Goal: Information Seeking & Learning: Compare options

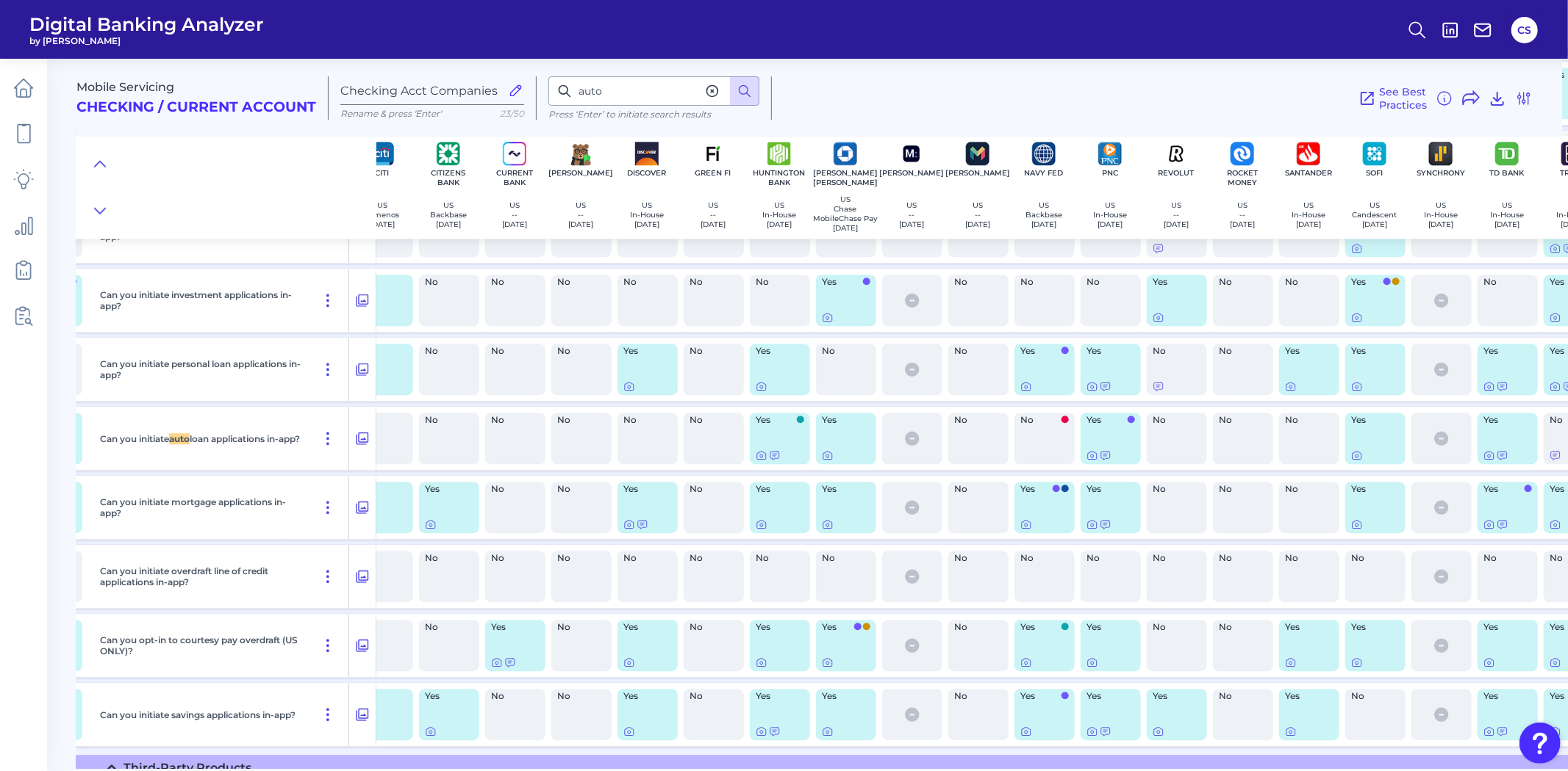
scroll to position [22004, 461]
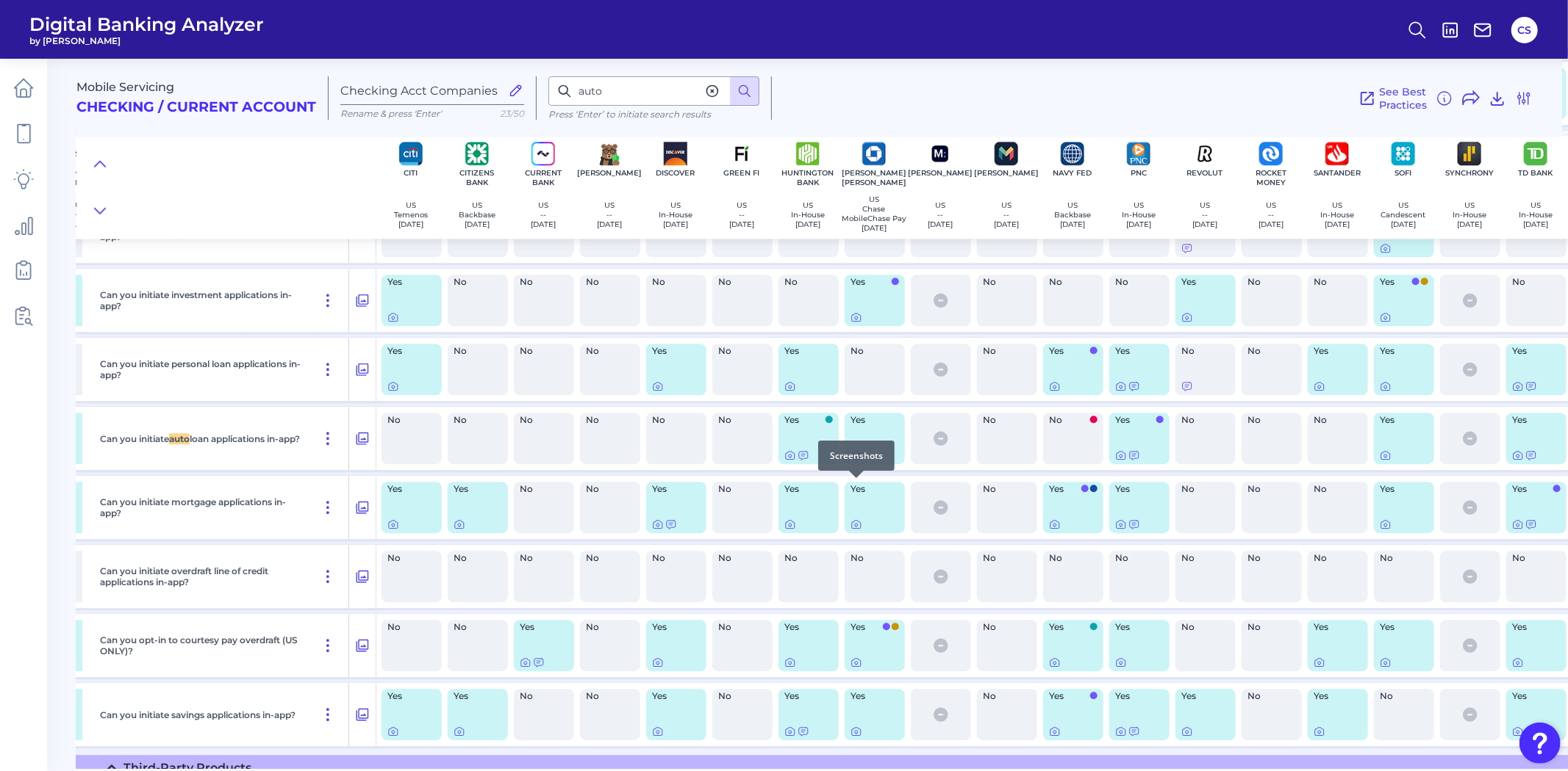
click at [858, 461] on icon at bounding box center [856, 455] width 12 height 12
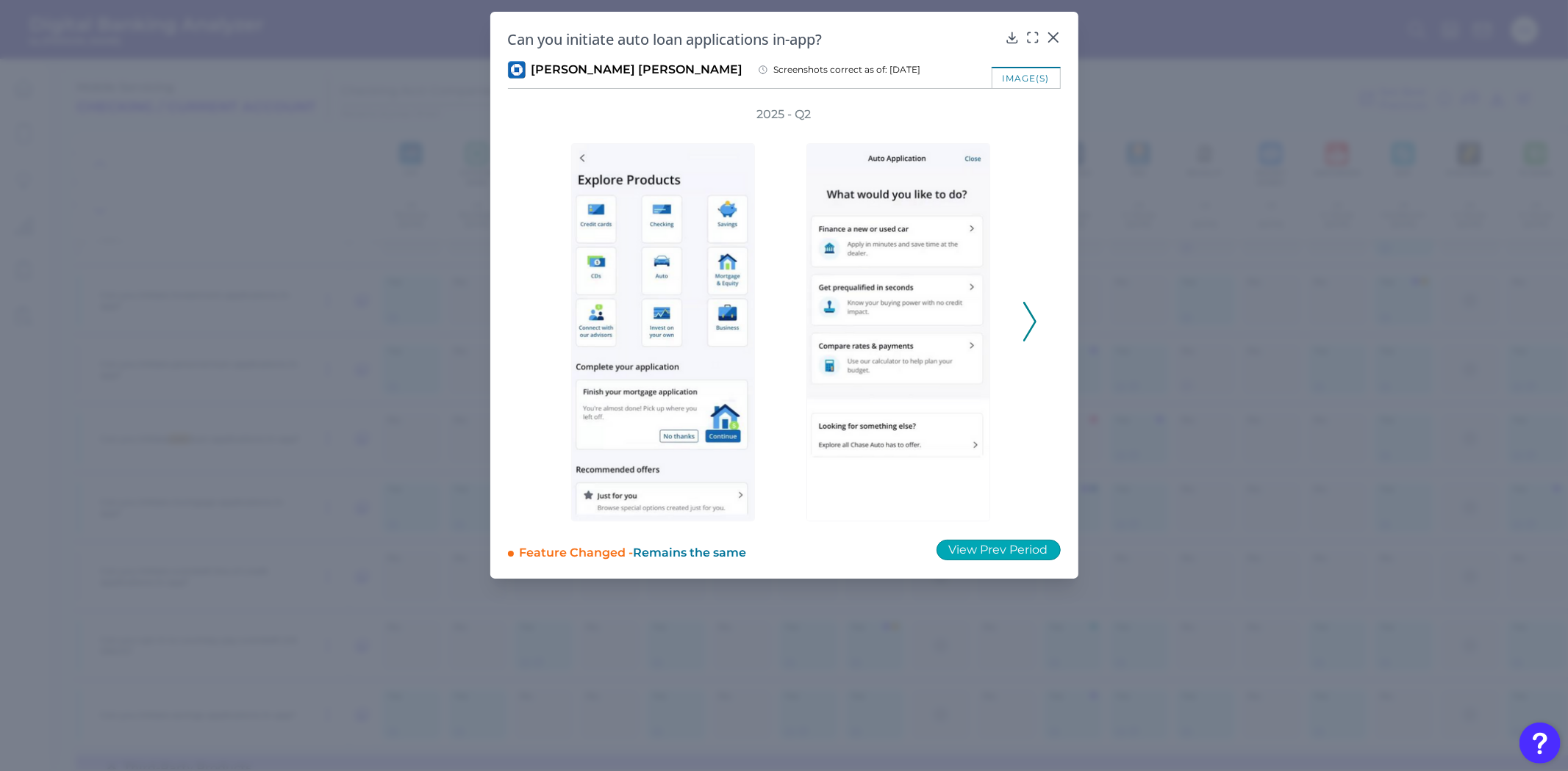
click at [958, 555] on button "View Prev Period" at bounding box center [998, 550] width 125 height 20
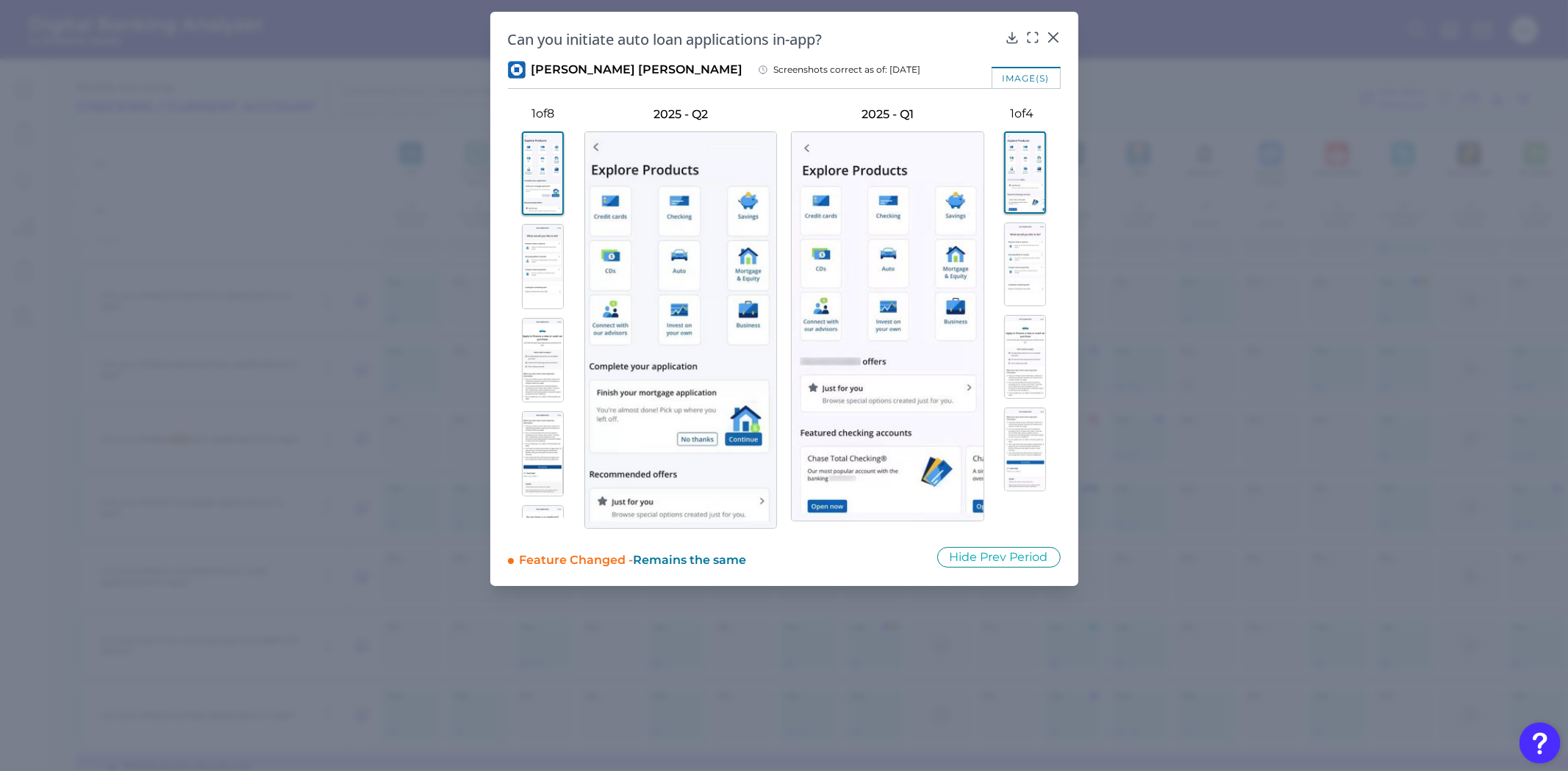
click at [530, 393] on img at bounding box center [542, 360] width 42 height 85
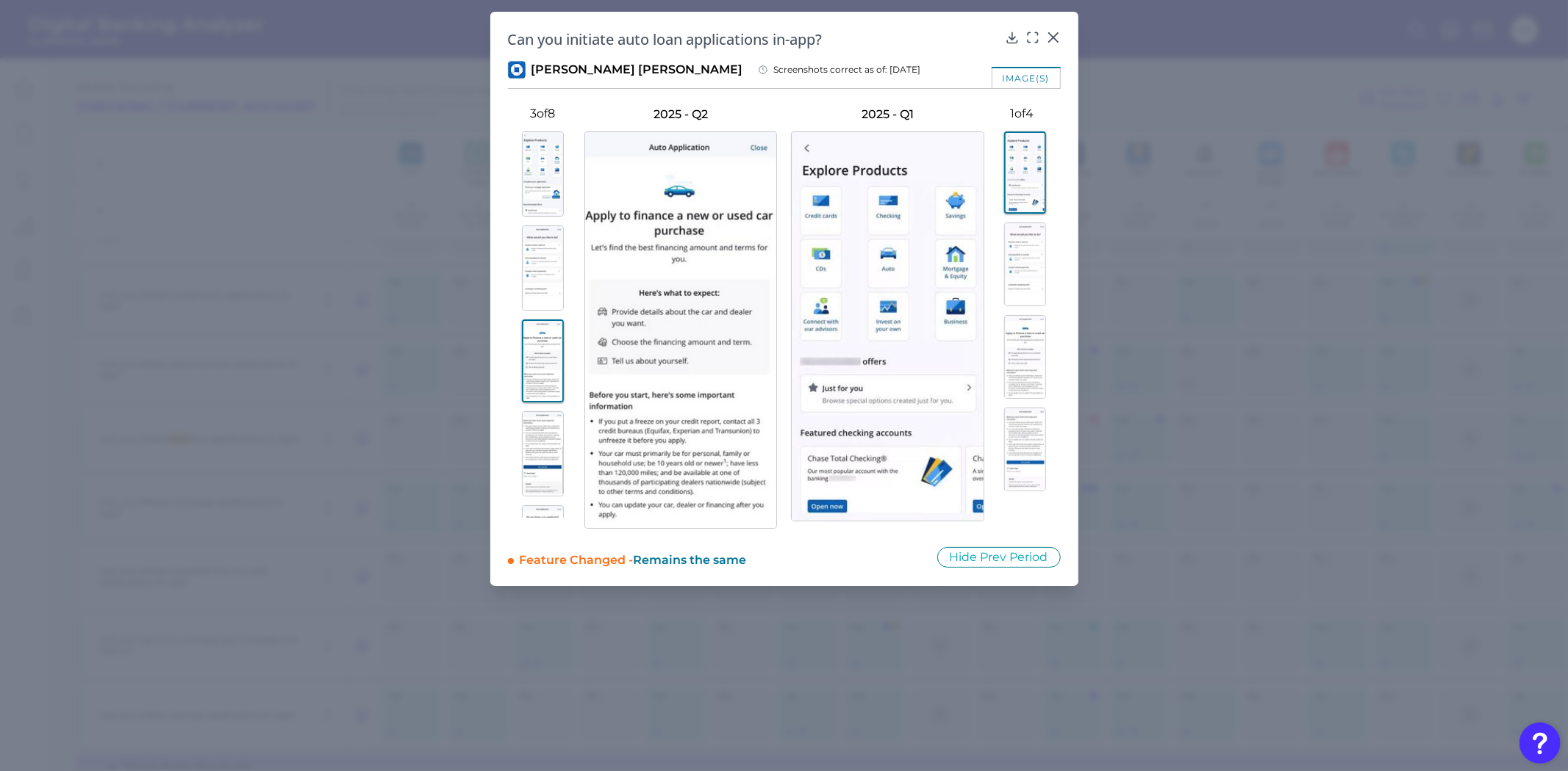
click at [530, 463] on img at bounding box center [542, 453] width 42 height 85
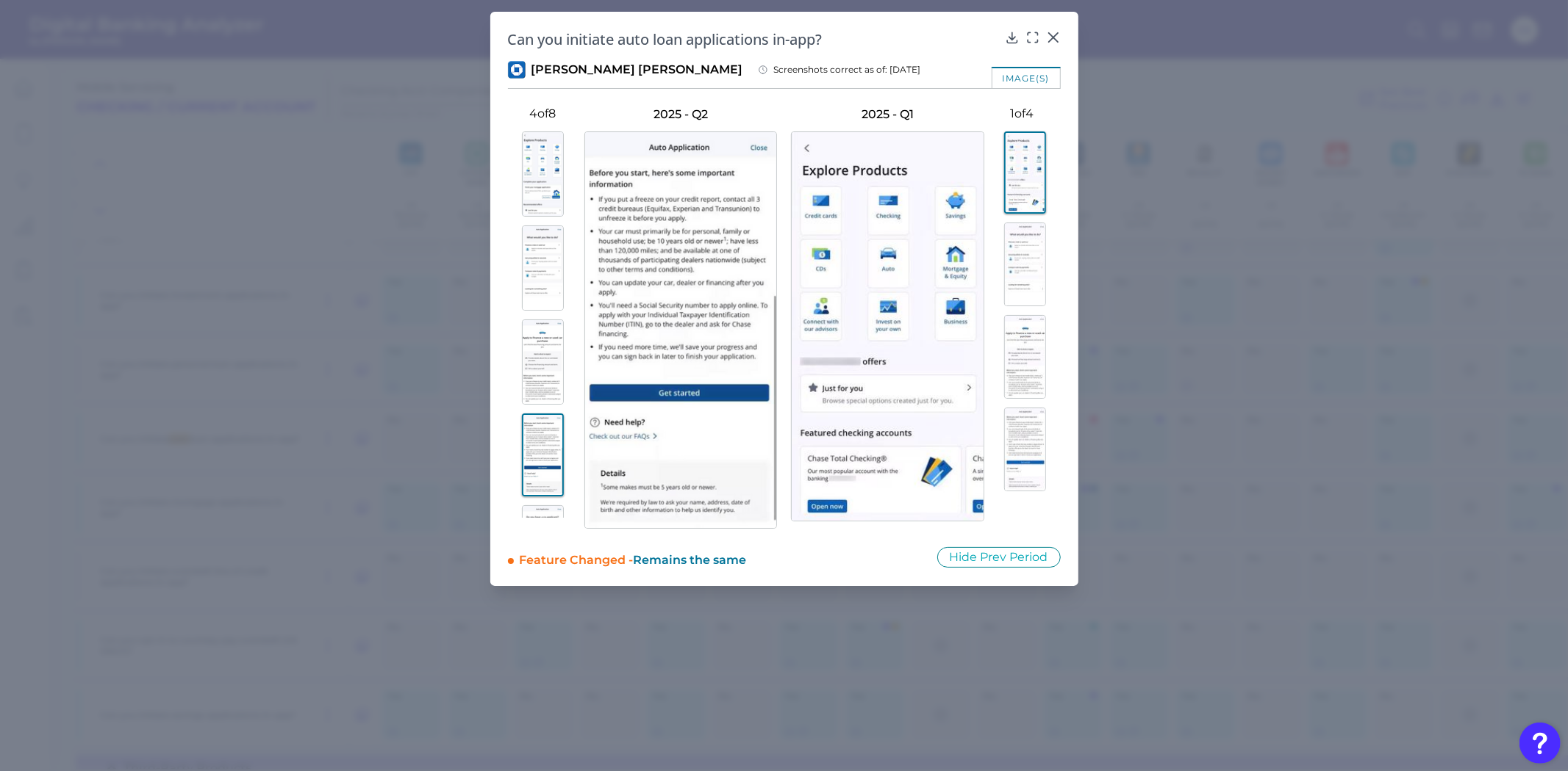
scroll to position [81, 0]
click at [529, 458] on img at bounding box center [542, 466] width 42 height 85
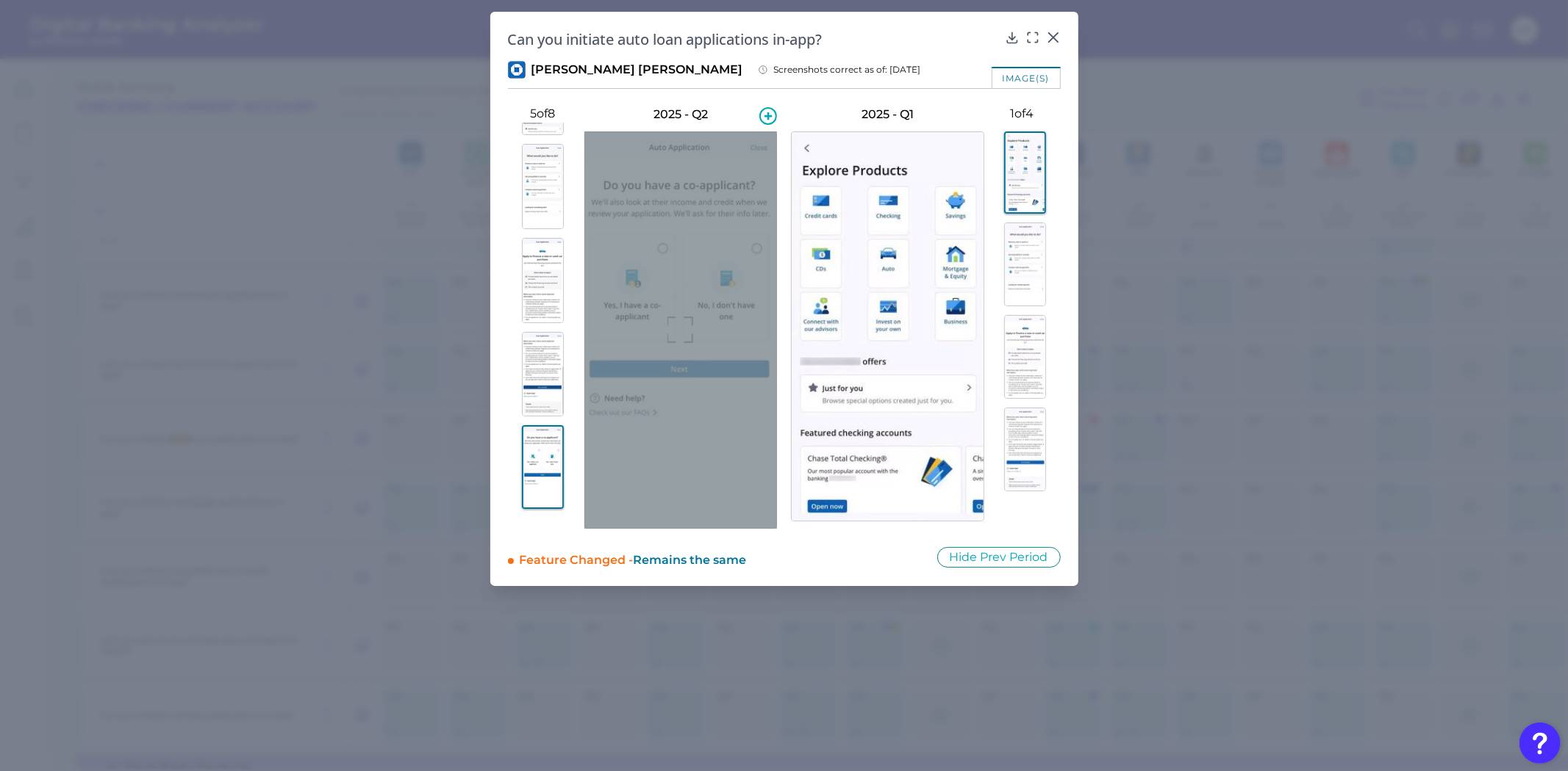
click at [681, 317] on icon at bounding box center [681, 330] width 27 height 27
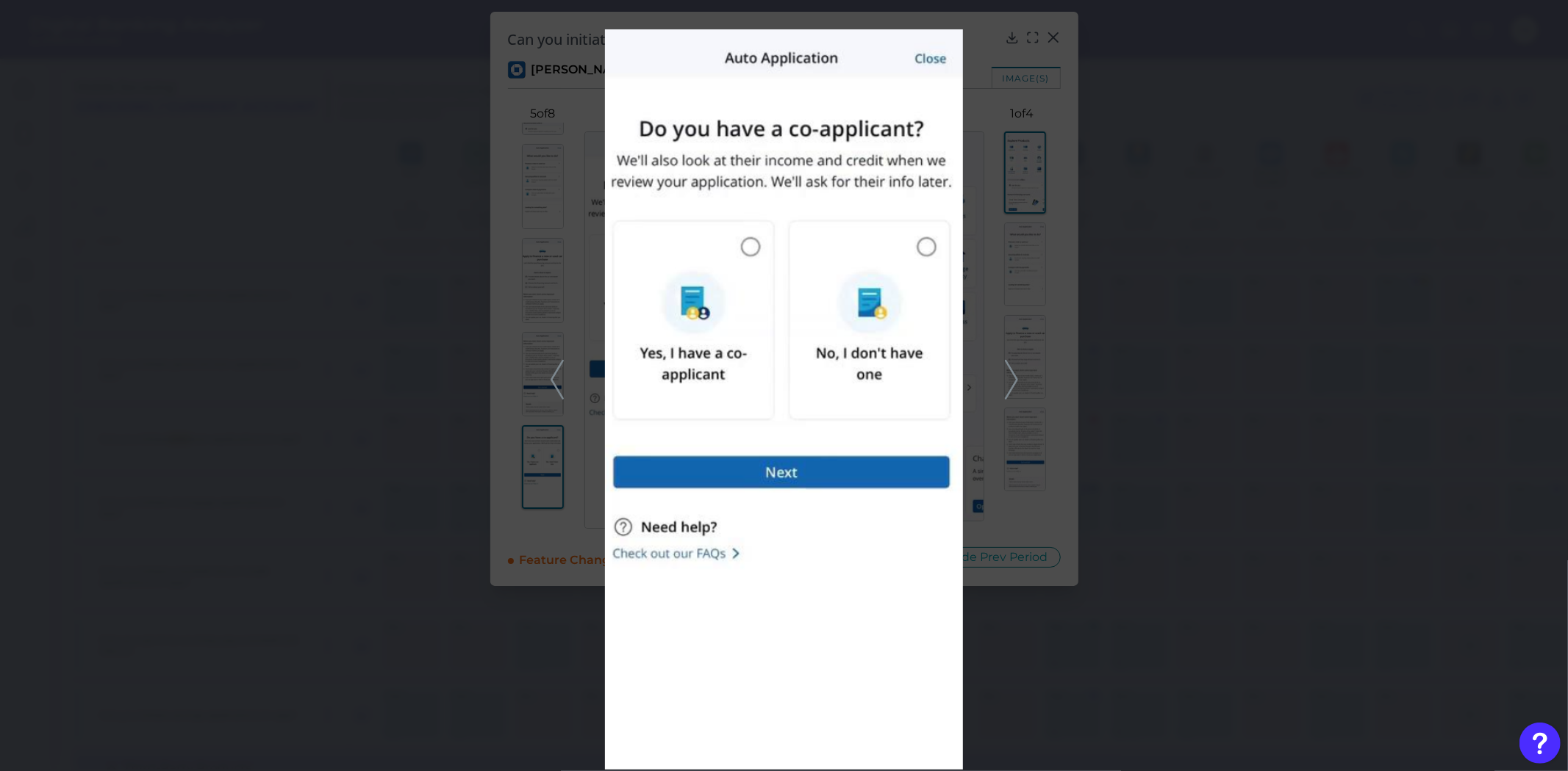
click at [1008, 380] on icon at bounding box center [1011, 380] width 13 height 40
click at [1010, 383] on icon at bounding box center [1011, 380] width 13 height 40
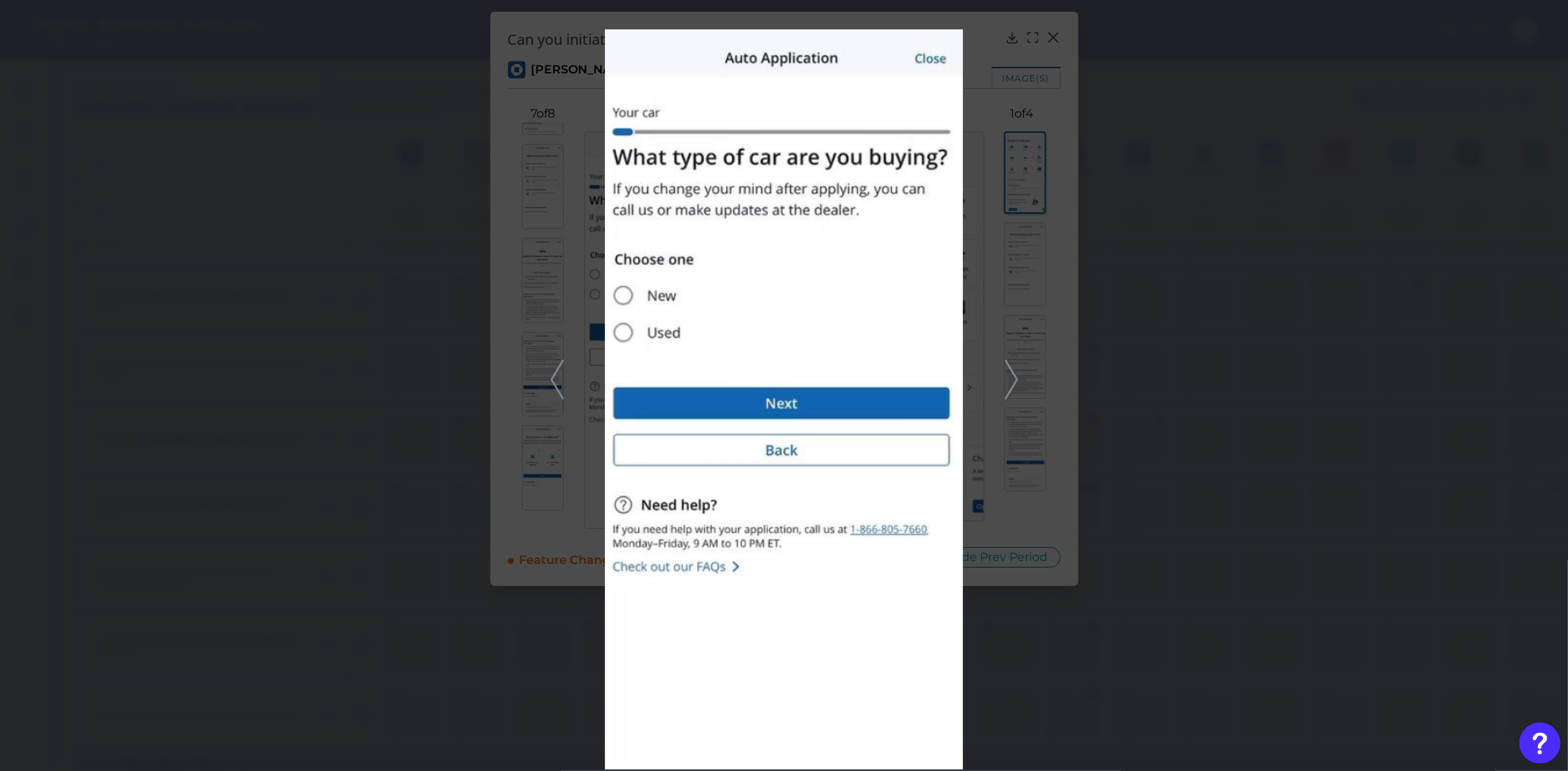
click at [1010, 383] on icon at bounding box center [1011, 380] width 13 height 40
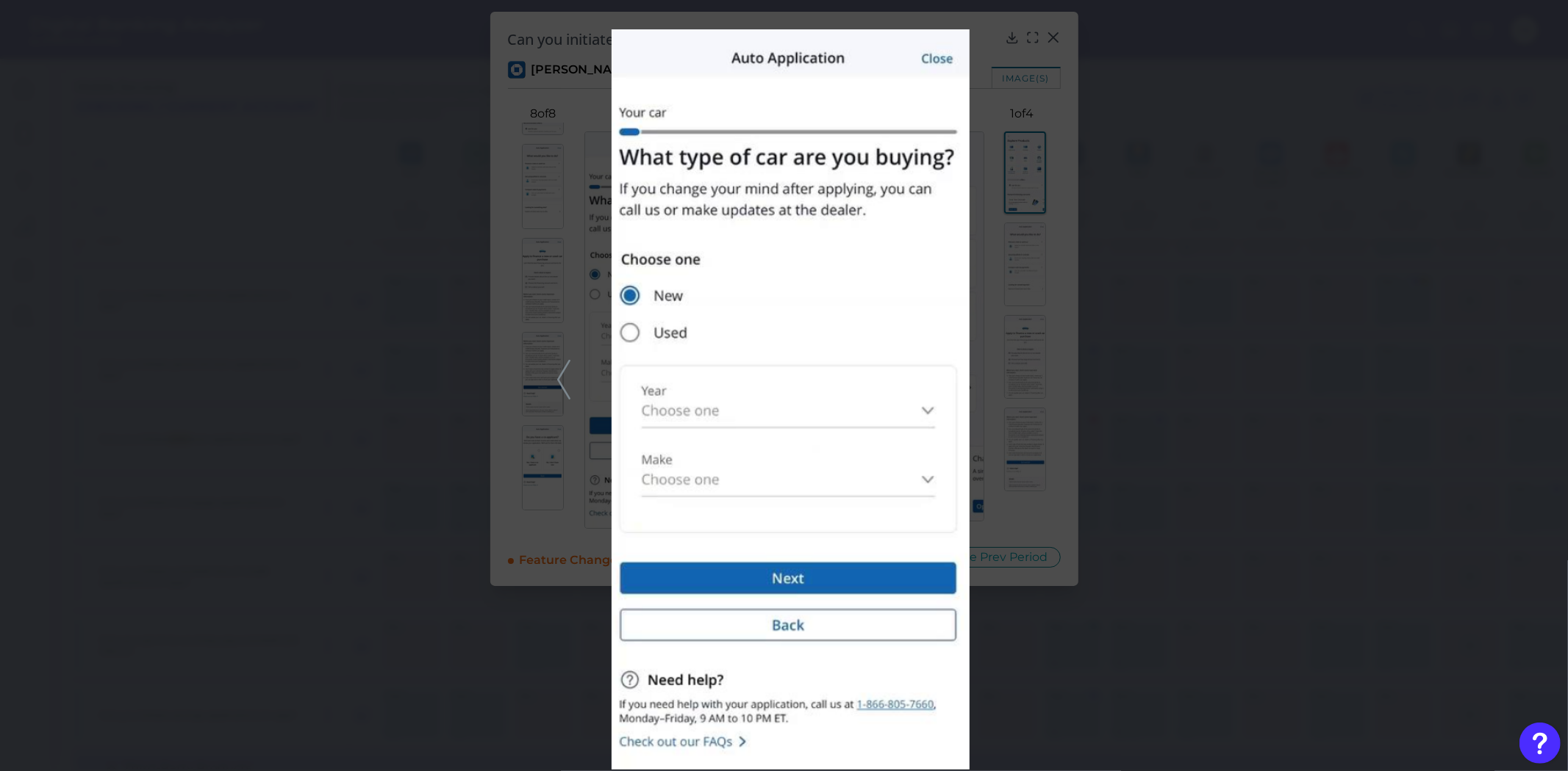
click at [1126, 444] on div at bounding box center [784, 385] width 1568 height 771
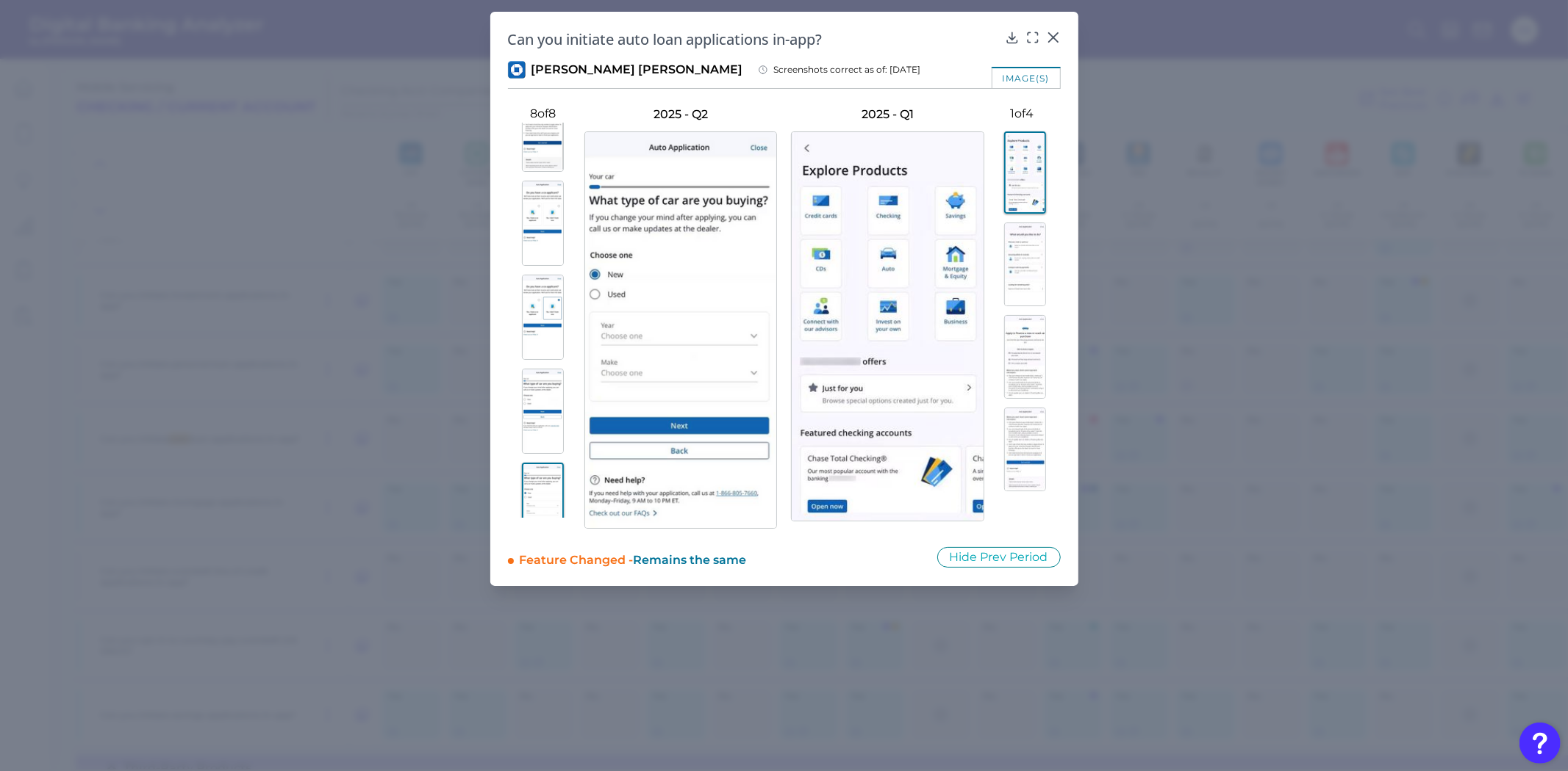
scroll to position [355, 0]
click at [547, 454] on img at bounding box center [542, 476] width 42 height 84
click at [530, 385] on img at bounding box center [542, 382] width 42 height 85
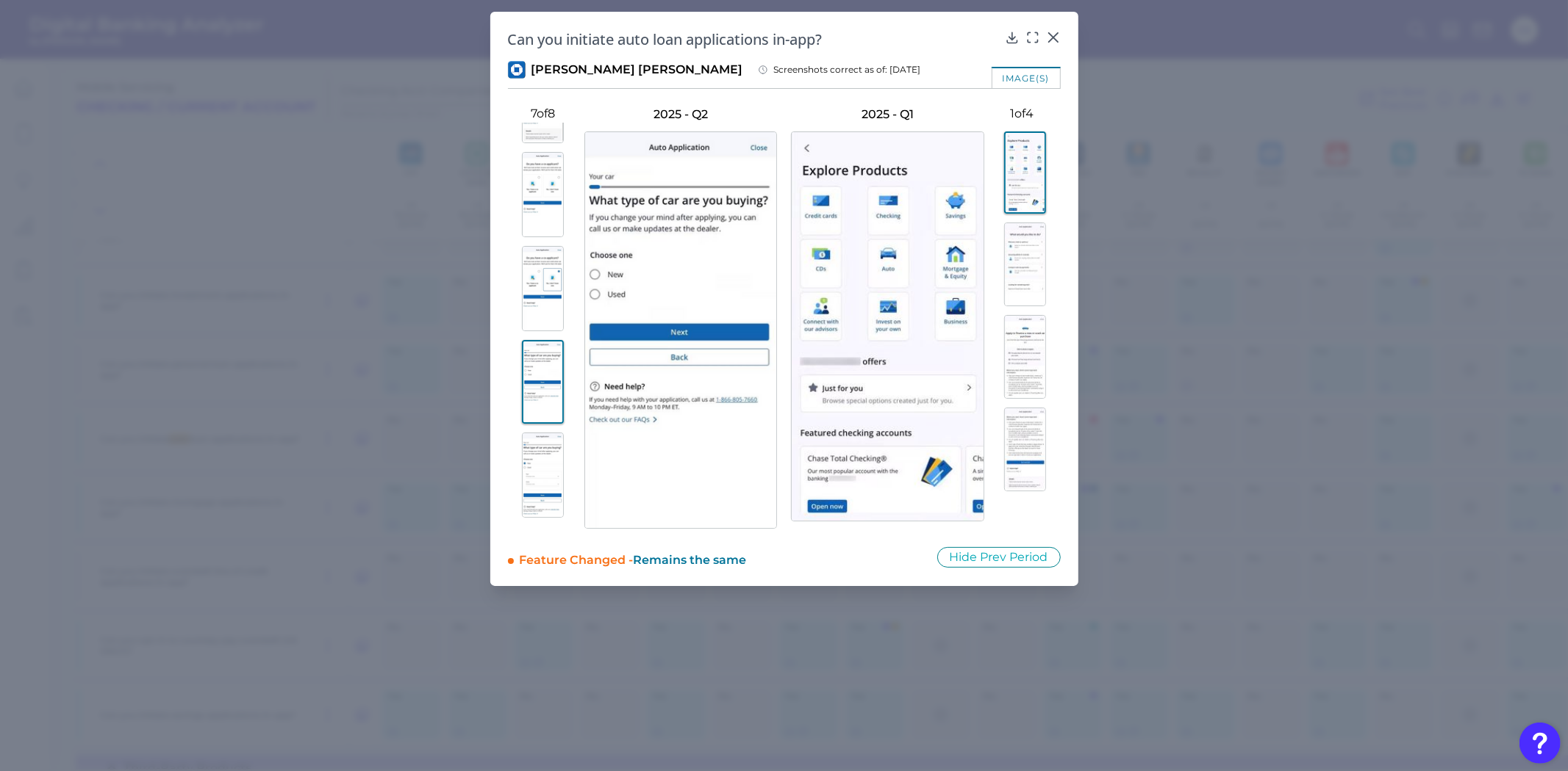
click at [530, 344] on img at bounding box center [542, 381] width 42 height 84
click at [539, 450] on img at bounding box center [542, 475] width 42 height 85
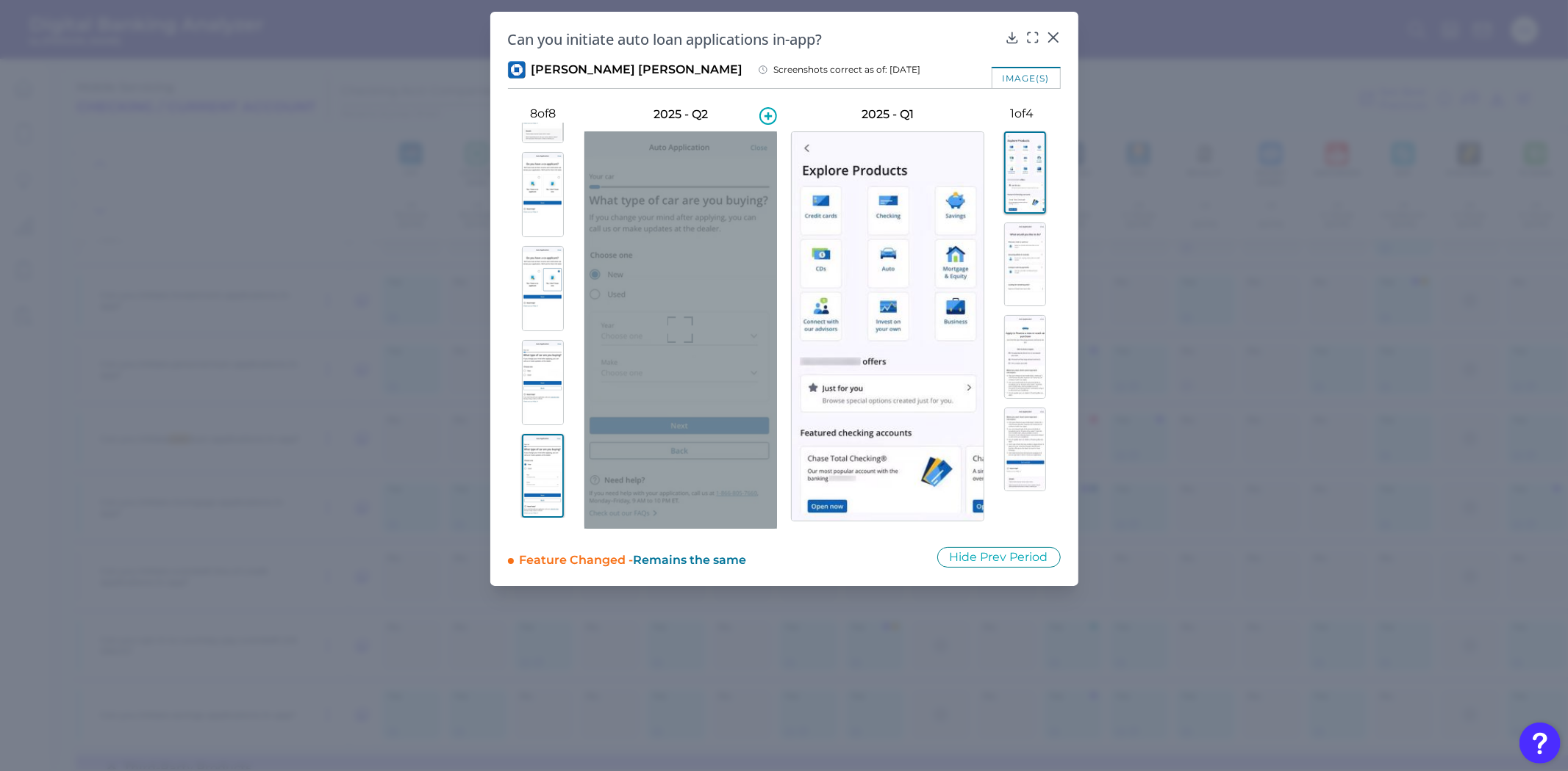
click at [685, 318] on icon at bounding box center [681, 330] width 27 height 27
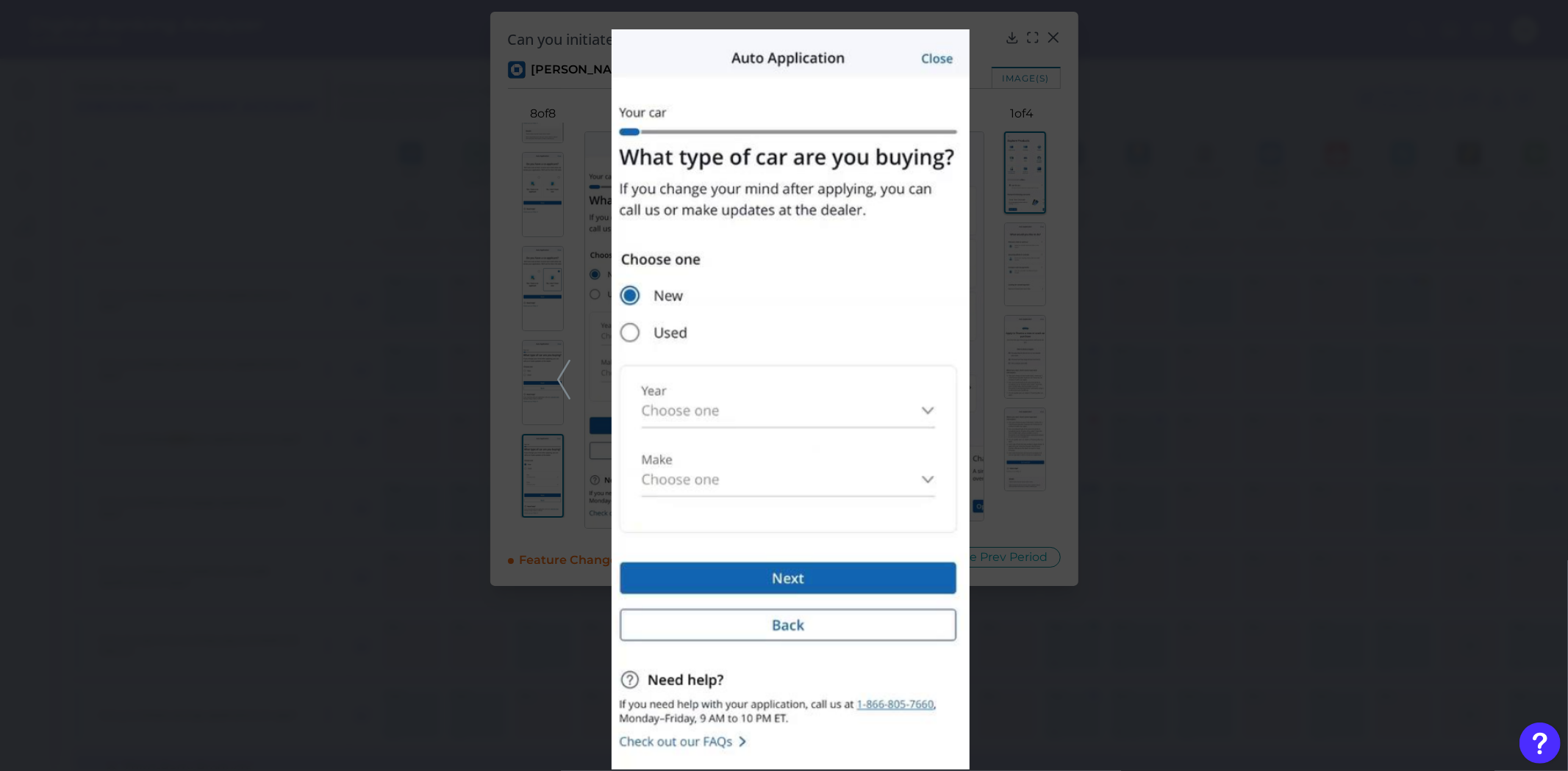
click at [328, 489] on div at bounding box center [784, 385] width 1568 height 771
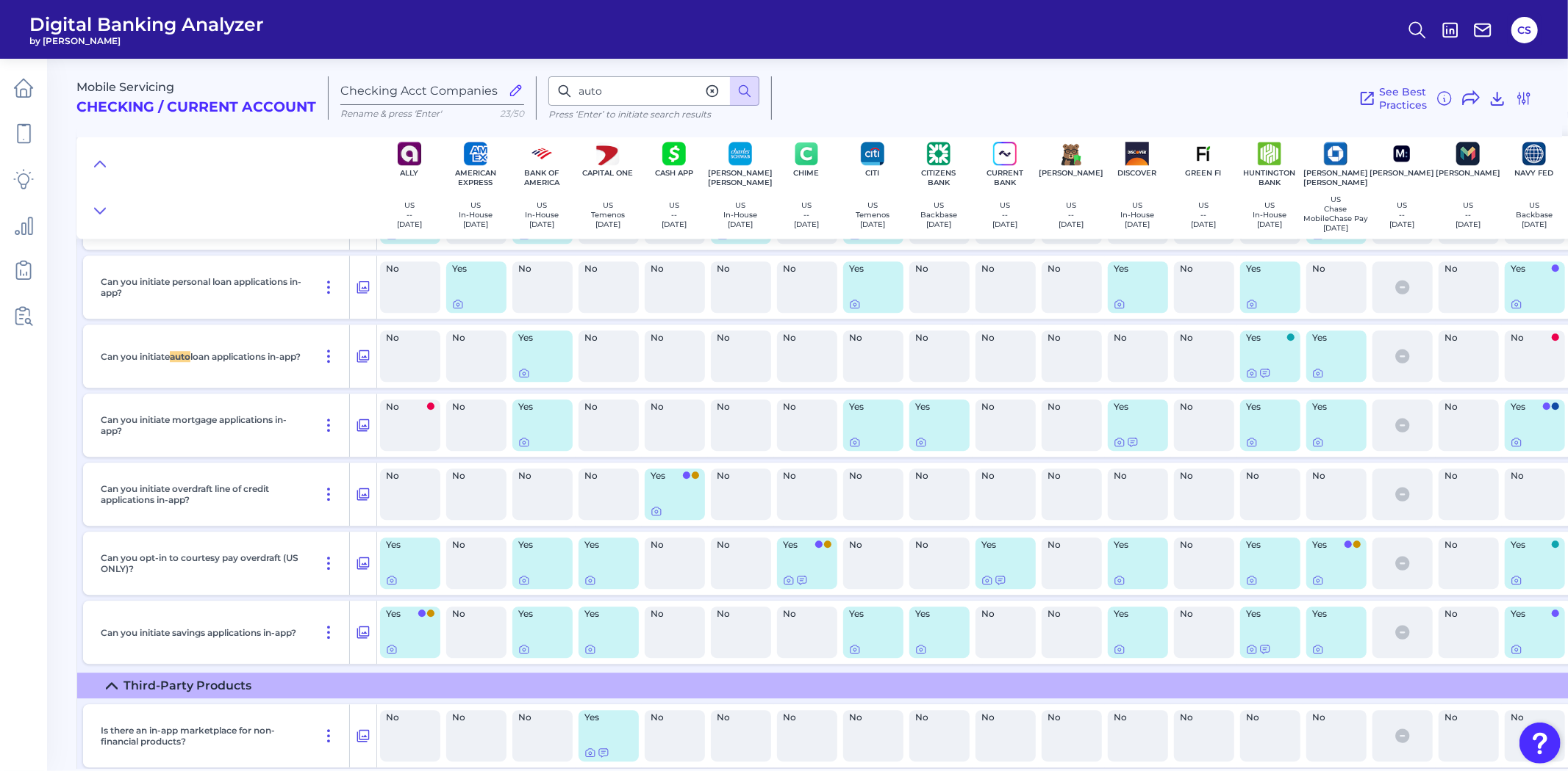
scroll to position [22004, 0]
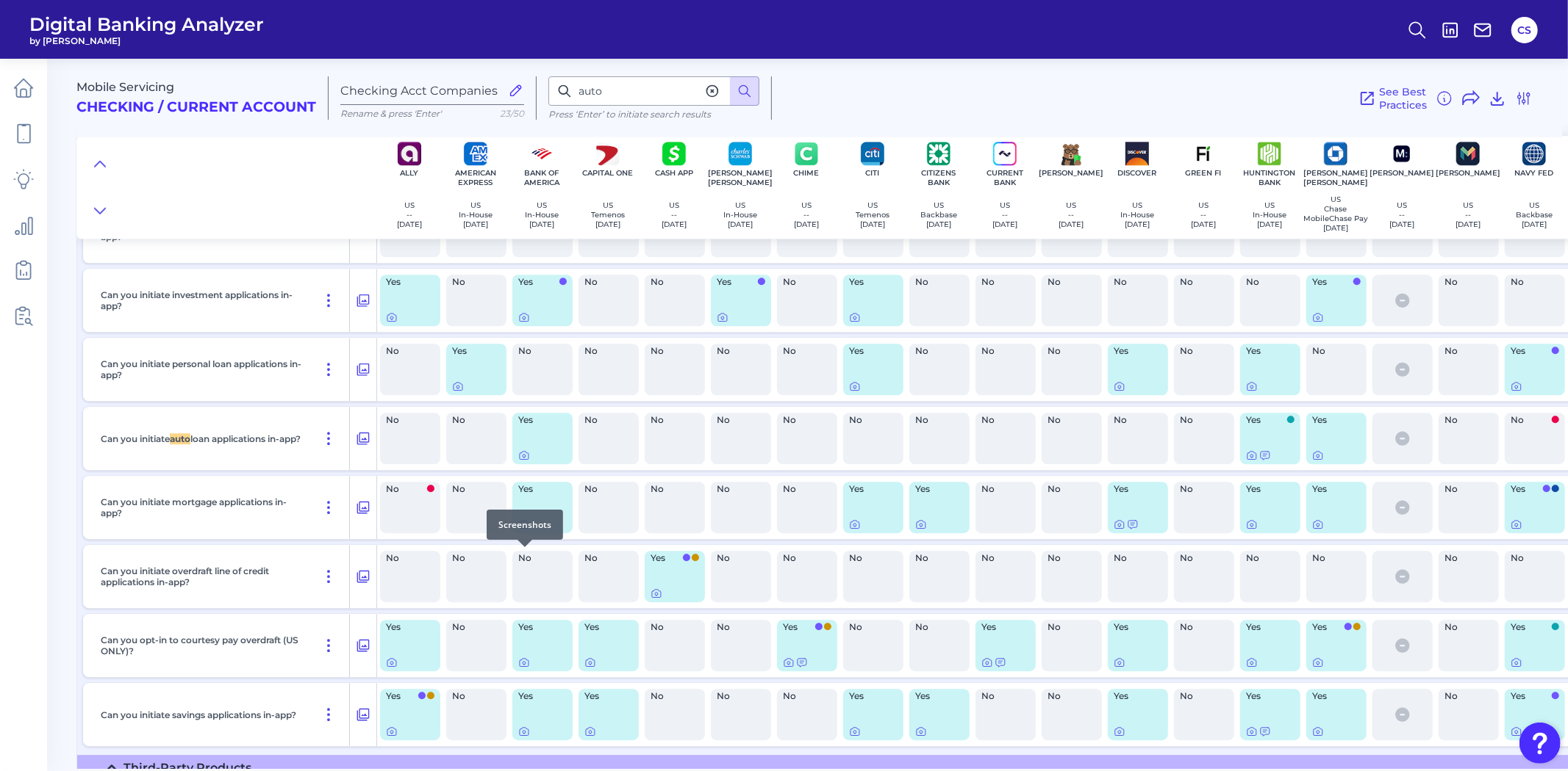
click at [522, 530] on icon at bounding box center [524, 524] width 12 height 12
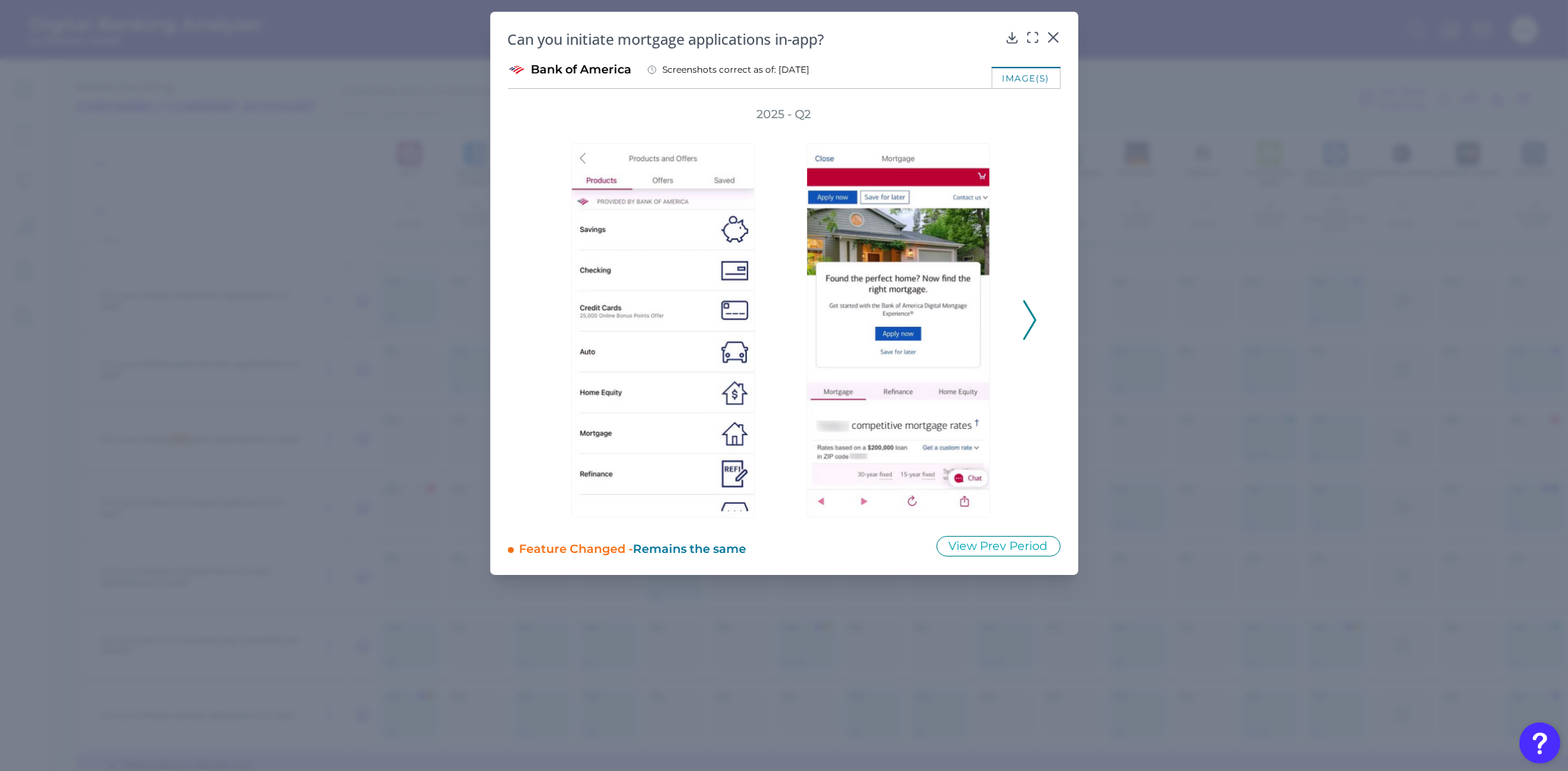
click at [1026, 330] on icon at bounding box center [1029, 320] width 13 height 40
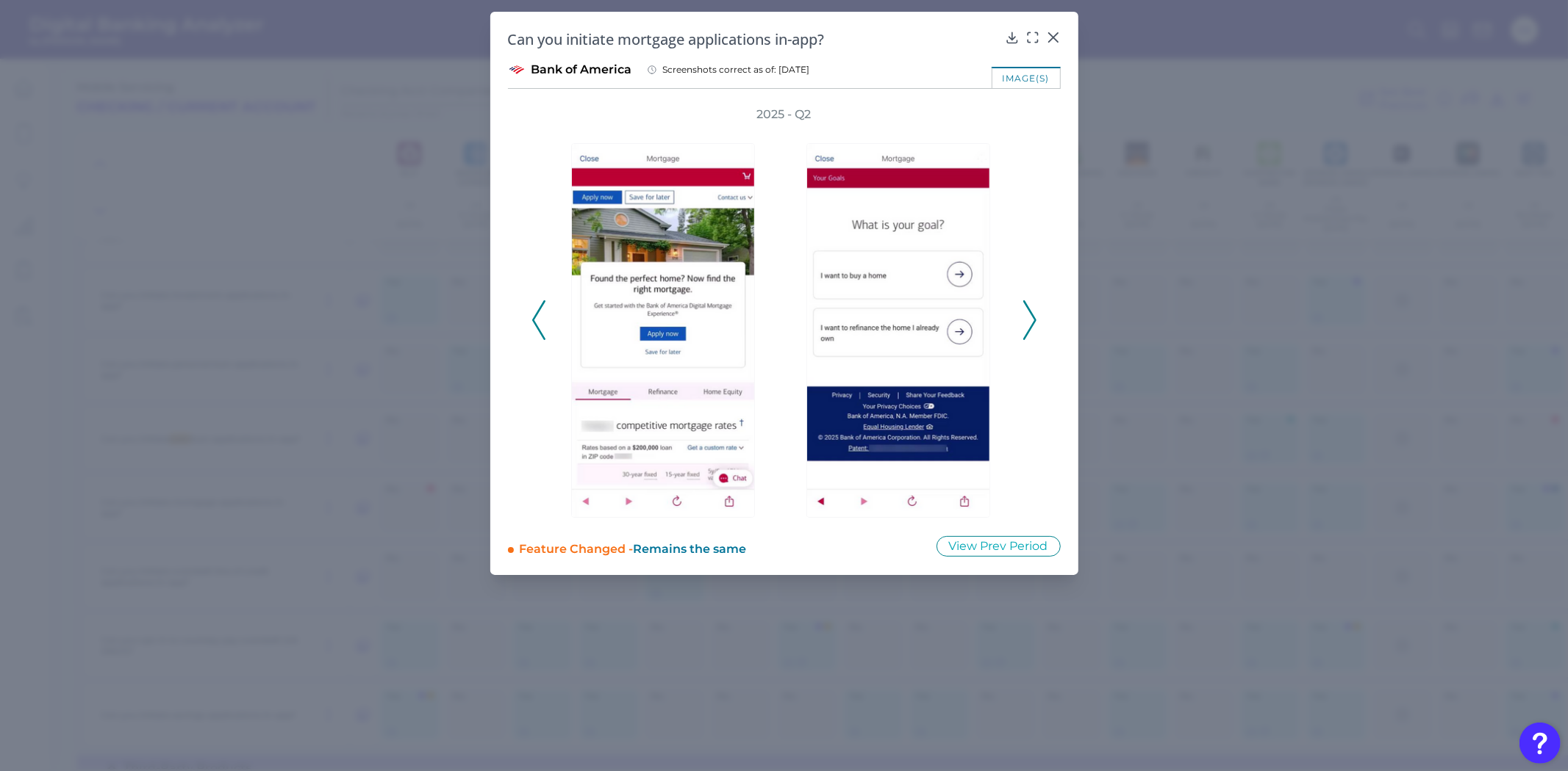
click at [1026, 330] on icon at bounding box center [1029, 320] width 13 height 40
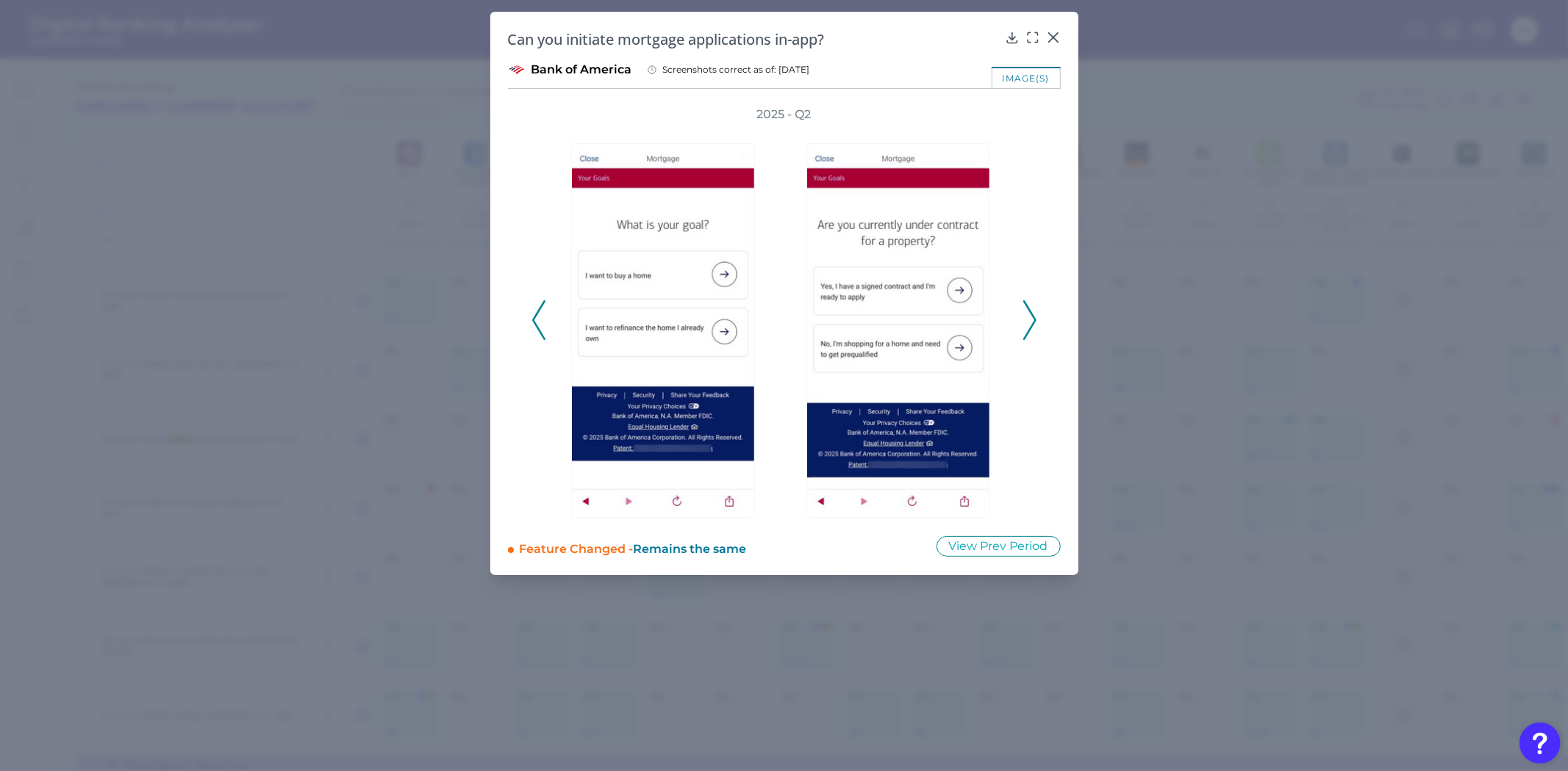
click at [1026, 330] on icon at bounding box center [1029, 320] width 13 height 40
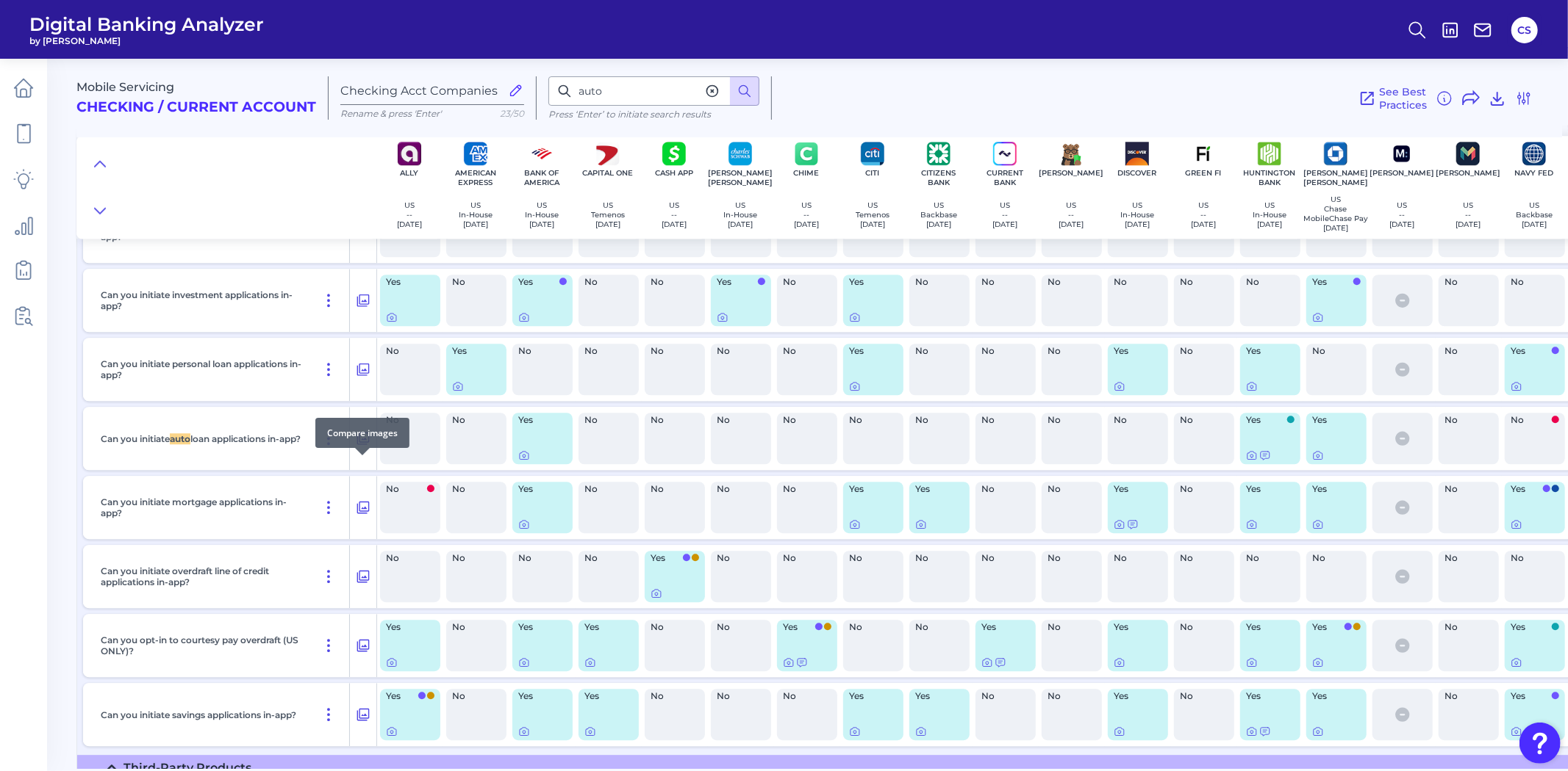
click at [366, 447] on icon at bounding box center [363, 438] width 15 height 18
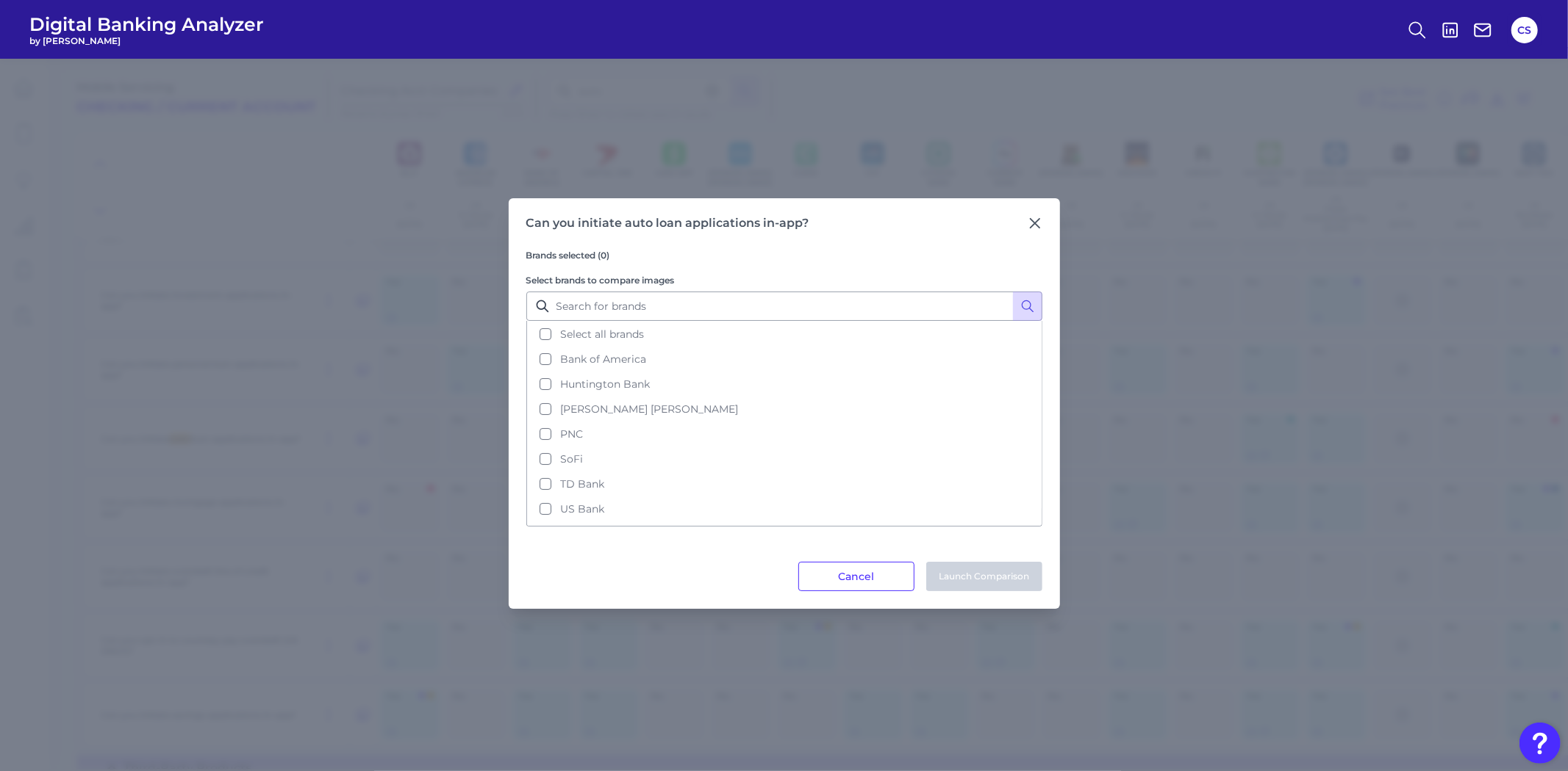
click at [783, 562] on div "Cancel Launch Comparison" at bounding box center [784, 577] width 516 height 30
click at [791, 578] on div "Cancel Launch Comparison" at bounding box center [784, 577] width 516 height 30
click at [808, 581] on button "Cancel" at bounding box center [856, 577] width 116 height 30
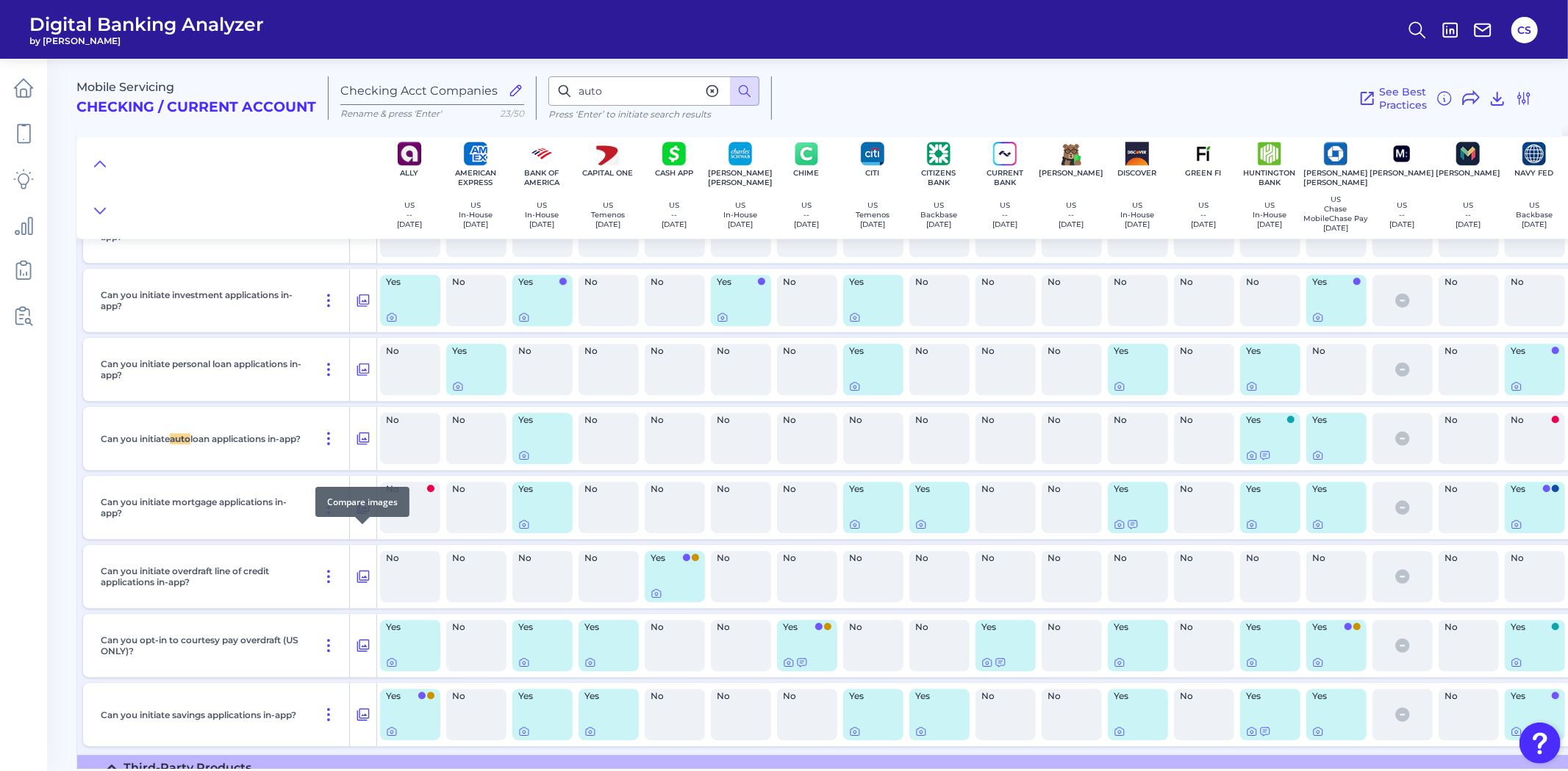
click at [365, 517] on icon at bounding box center [363, 507] width 15 height 18
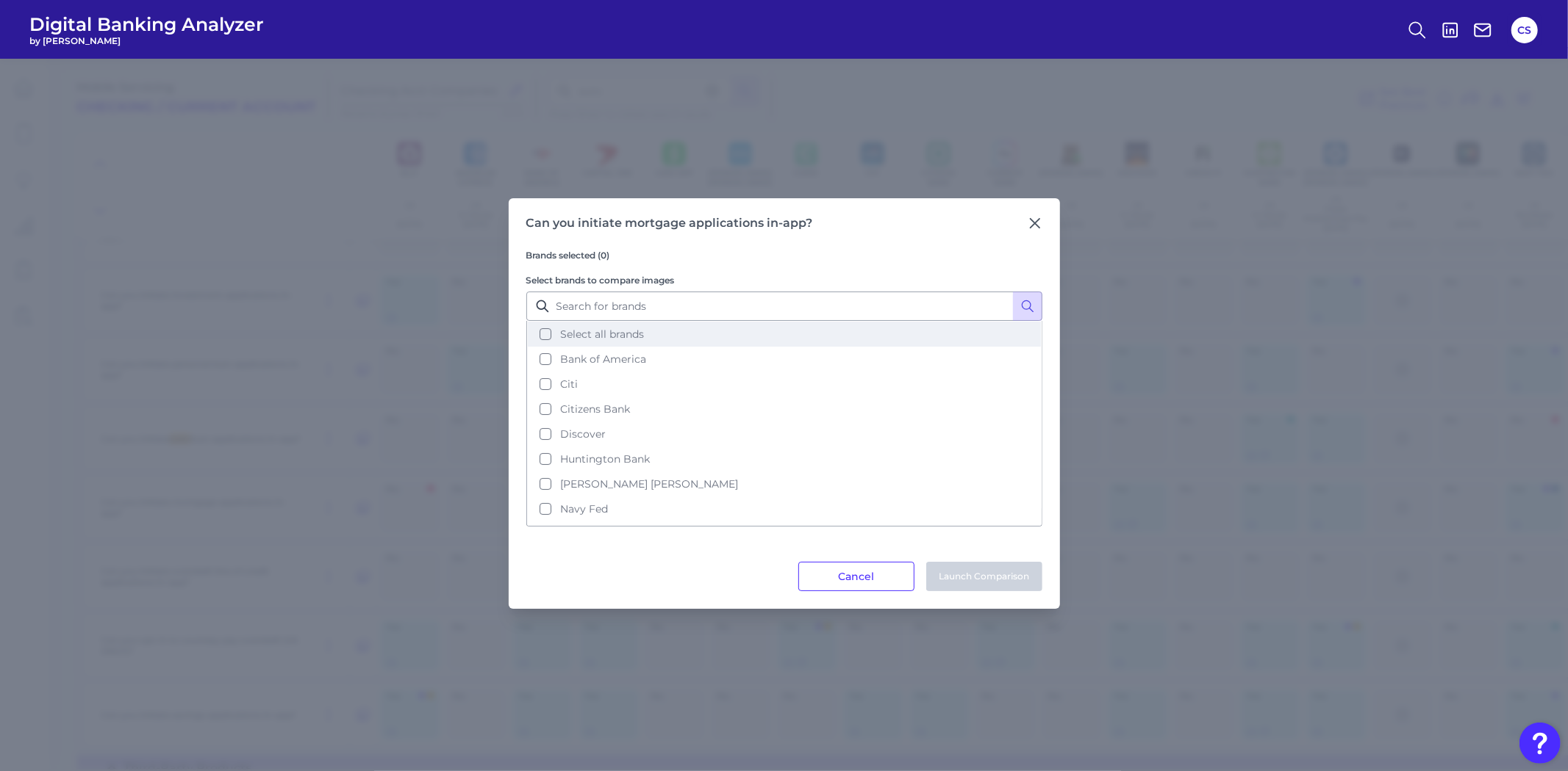
click at [620, 332] on span "Select all brands" at bounding box center [602, 334] width 84 height 13
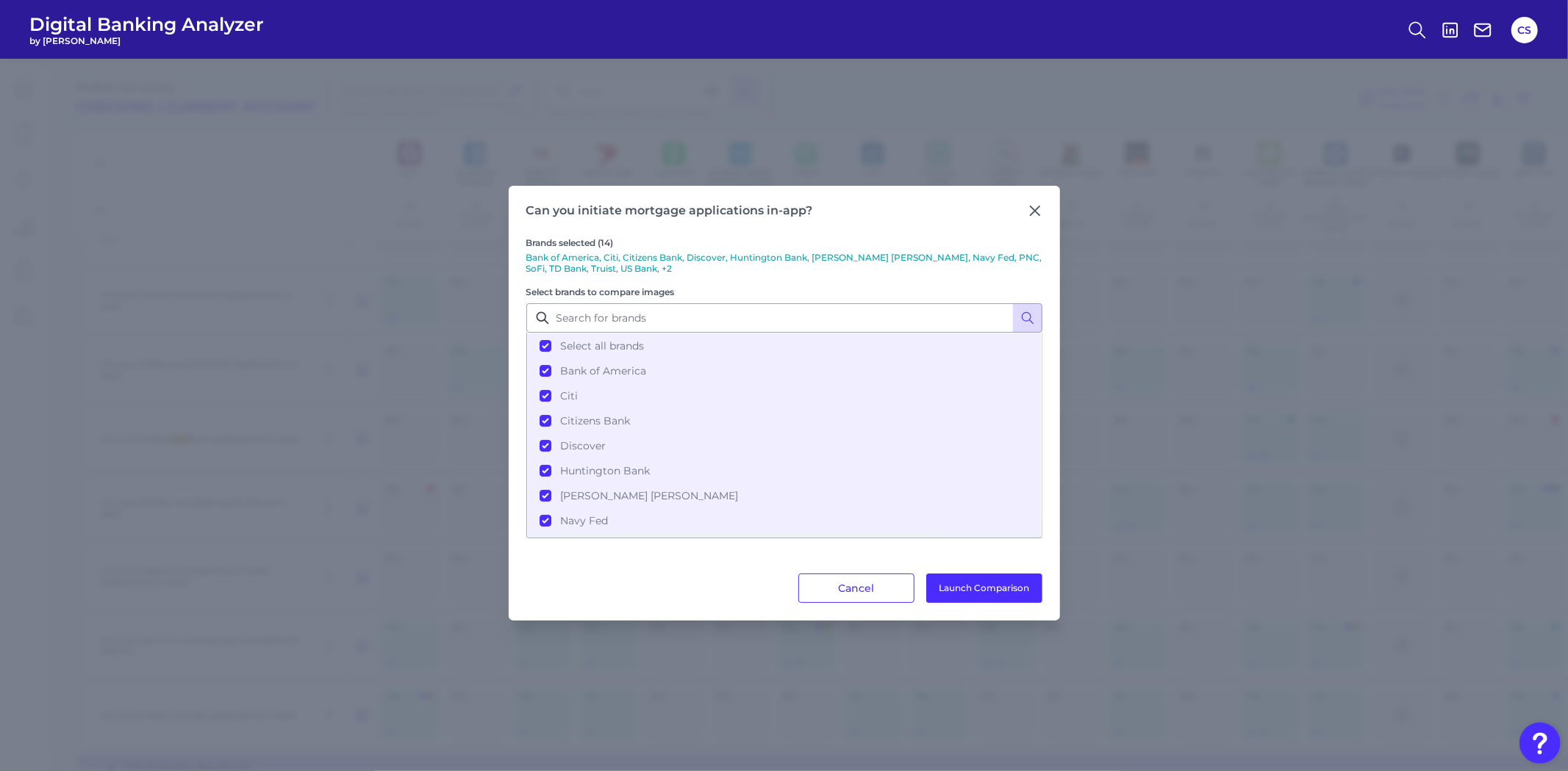
scroll to position [156, 0]
click at [1024, 588] on button "Launch Comparison" at bounding box center [984, 589] width 116 height 30
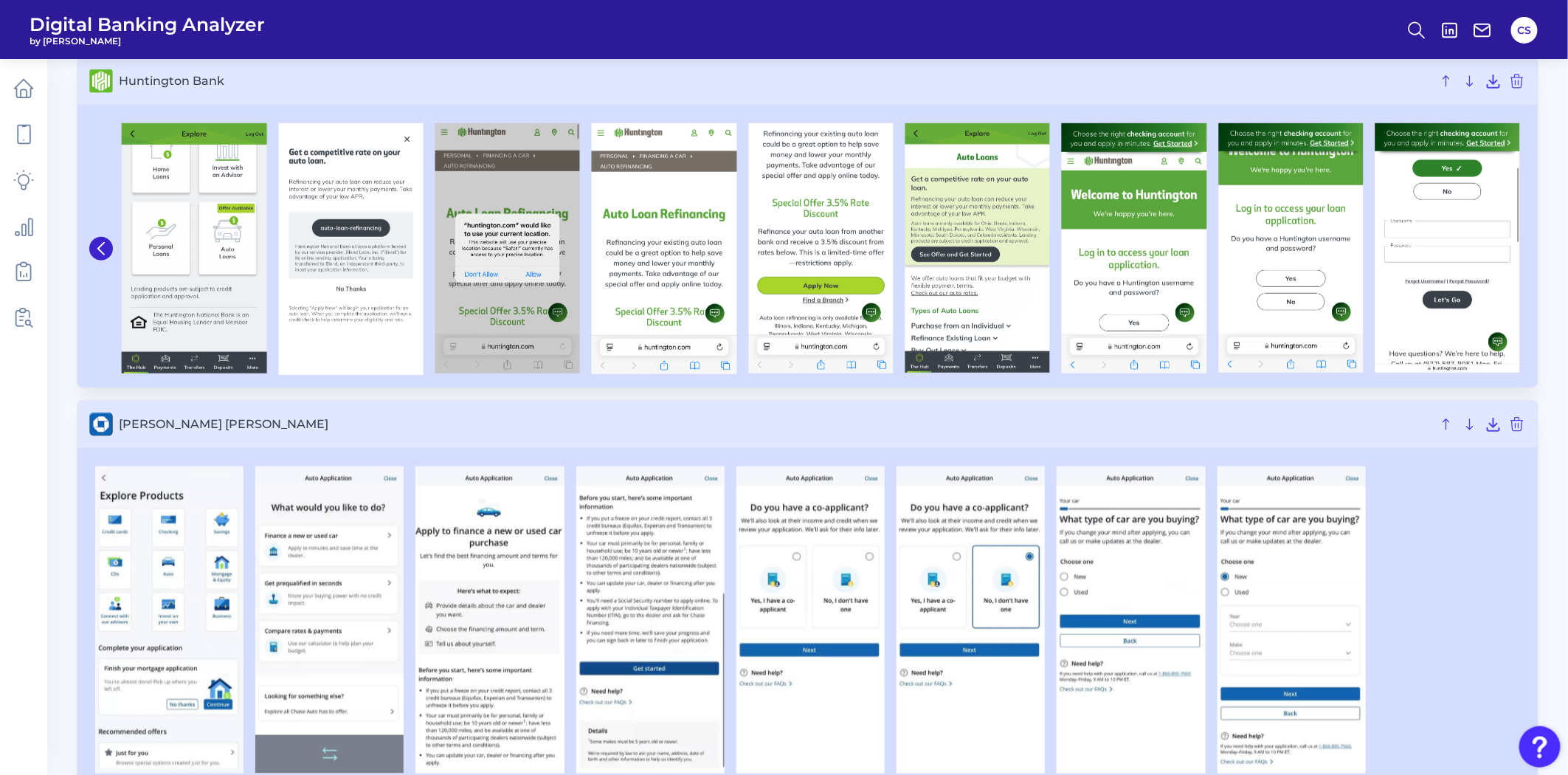
scroll to position [574, 0]
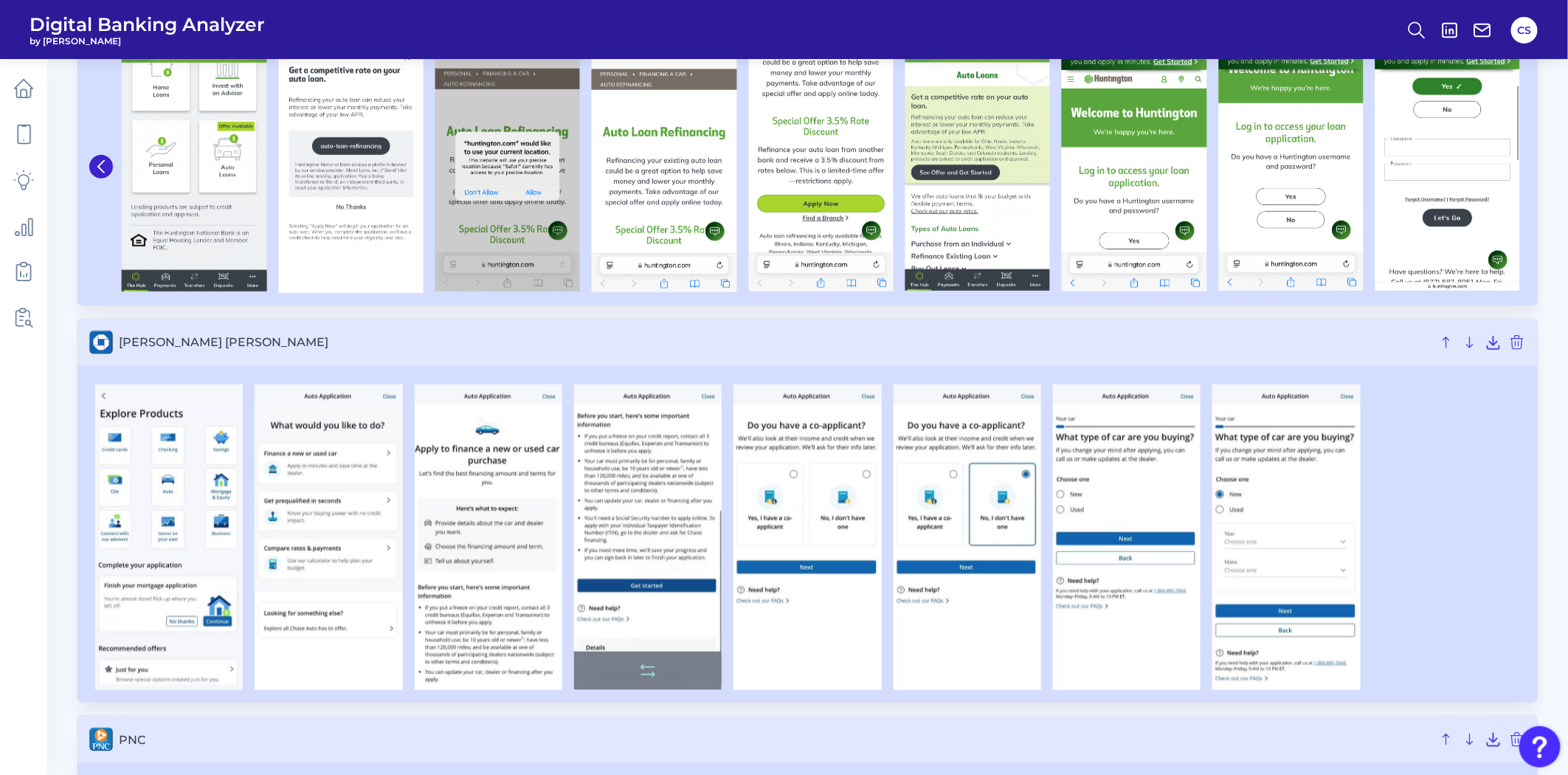
click at [664, 549] on img at bounding box center [648, 537] width 148 height 306
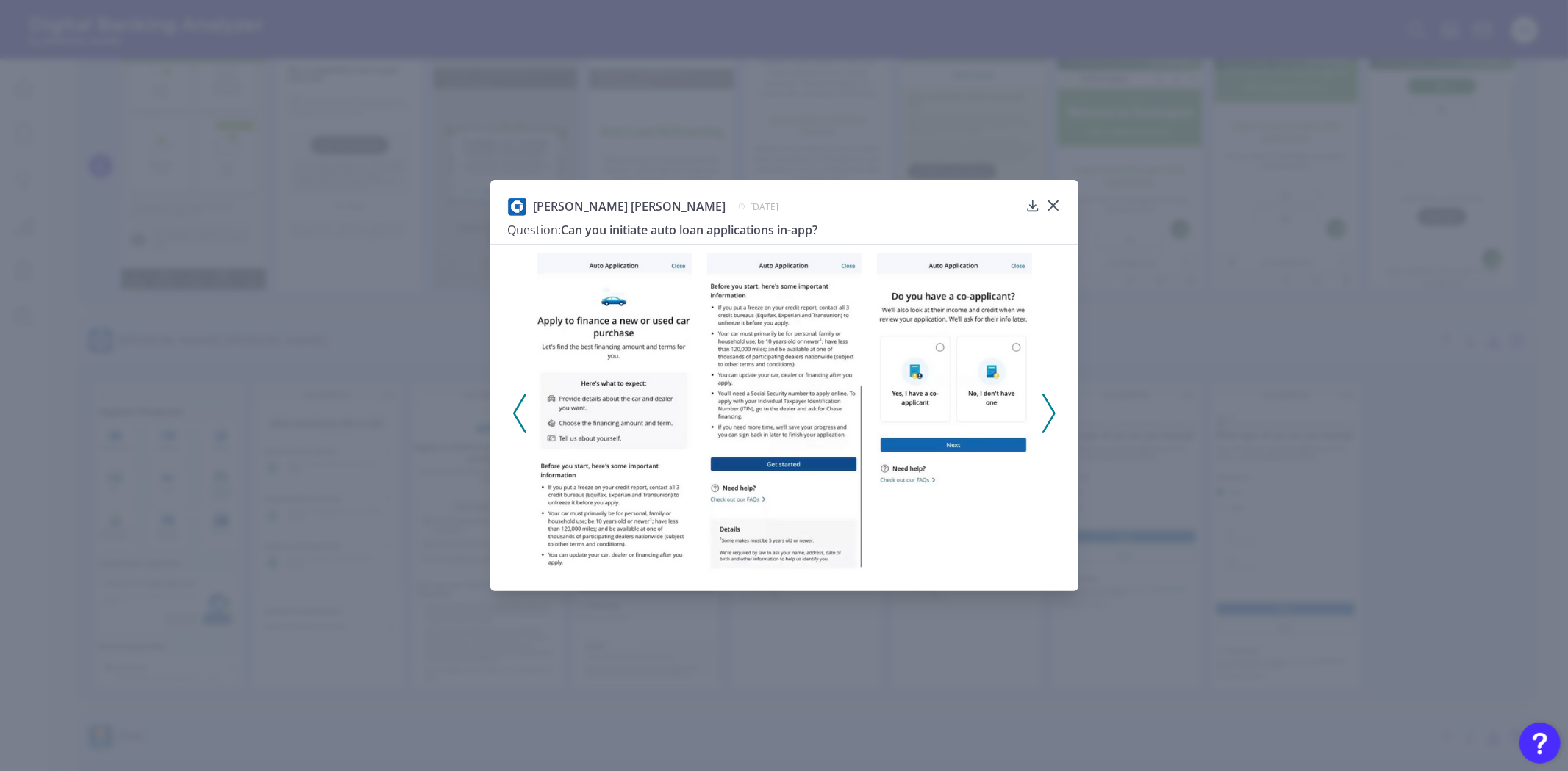
click at [952, 375] on img at bounding box center [954, 413] width 155 height 320
click at [917, 687] on div "JP Morgan Chase May 1, 2025 Question: Can you initiate auto loan applications i…" at bounding box center [784, 385] width 1568 height 771
click at [894, 710] on div "JP Morgan Chase May 1, 2025 Question: Can you initiate auto loan applications i…" at bounding box center [784, 385] width 1568 height 771
click at [1152, 601] on div "JP Morgan Chase May 1, 2025 Question: Can you initiate auto loan applications i…" at bounding box center [784, 385] width 1568 height 771
click at [1055, 200] on icon at bounding box center [1053, 205] width 15 height 15
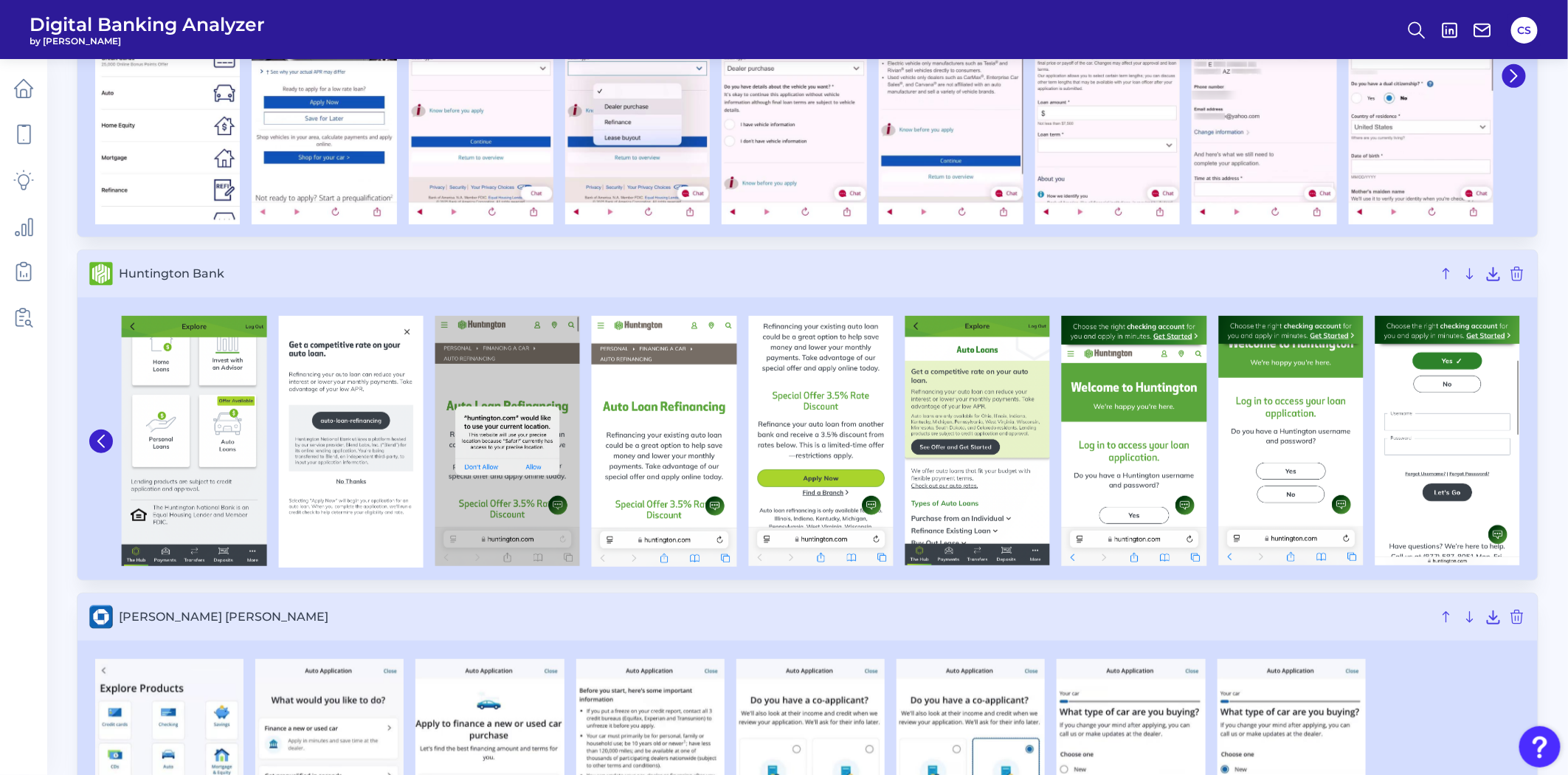
scroll to position [0, 0]
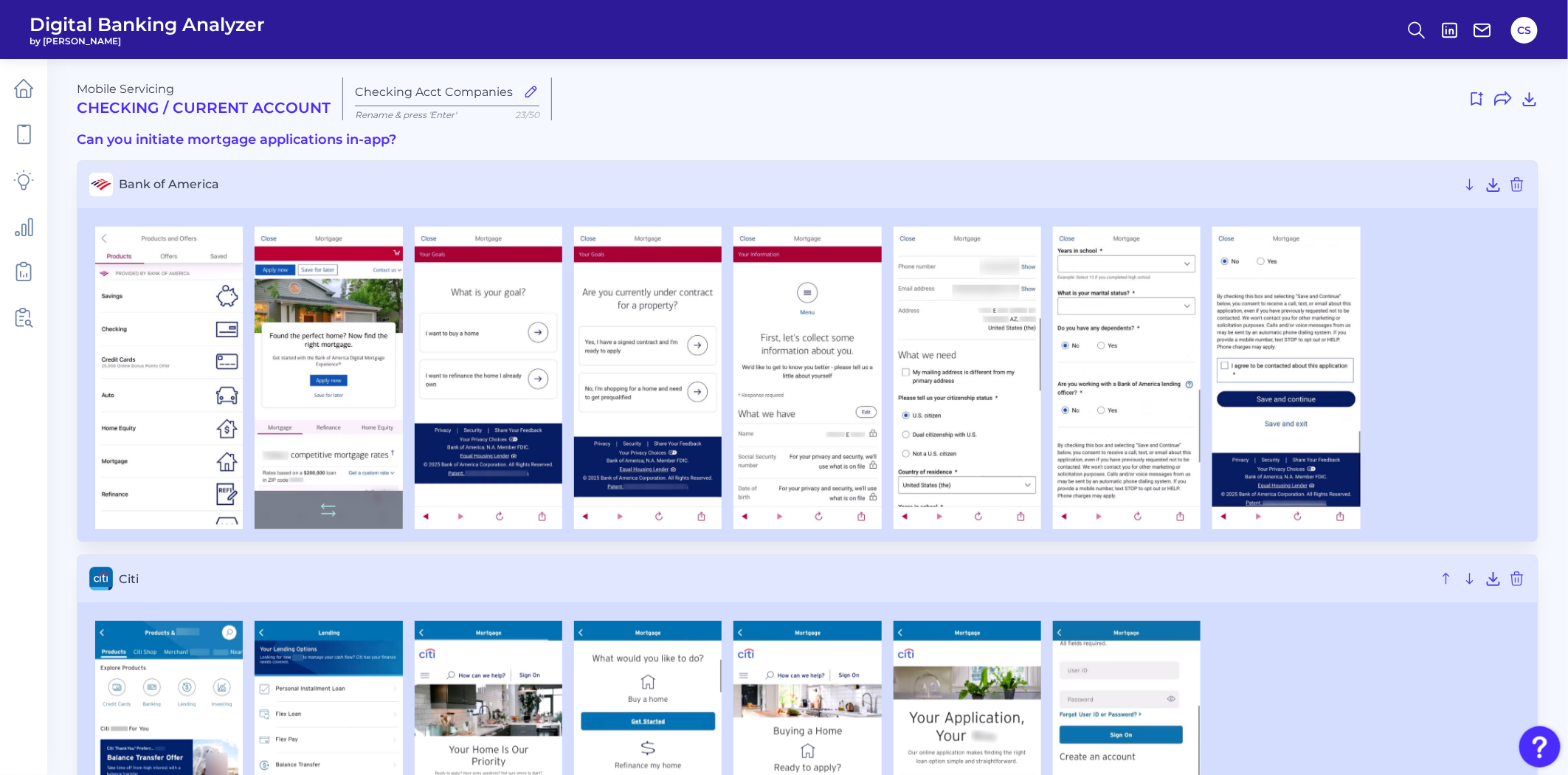
scroll to position [82, 0]
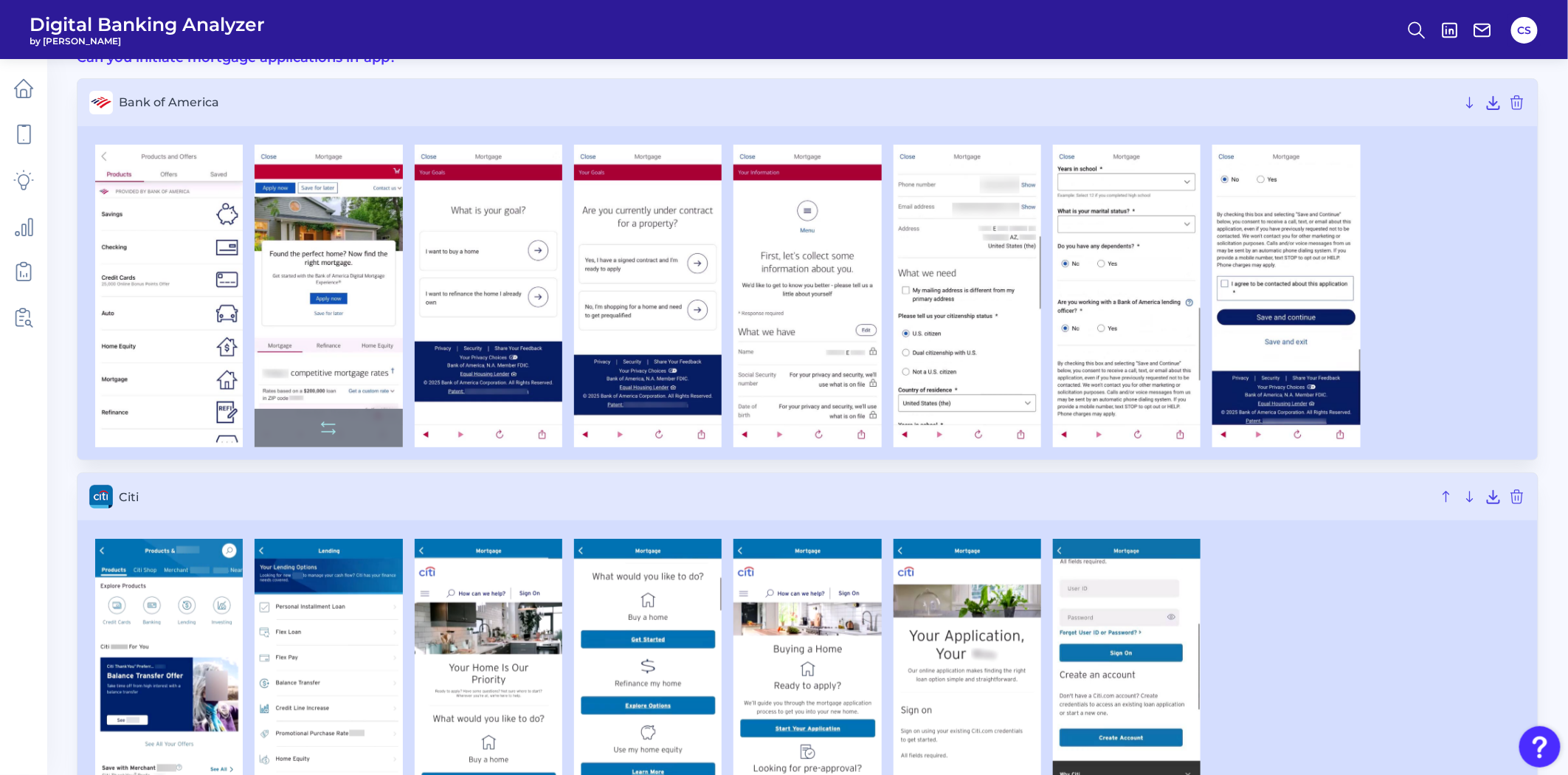
click at [308, 304] on img at bounding box center [329, 297] width 148 height 304
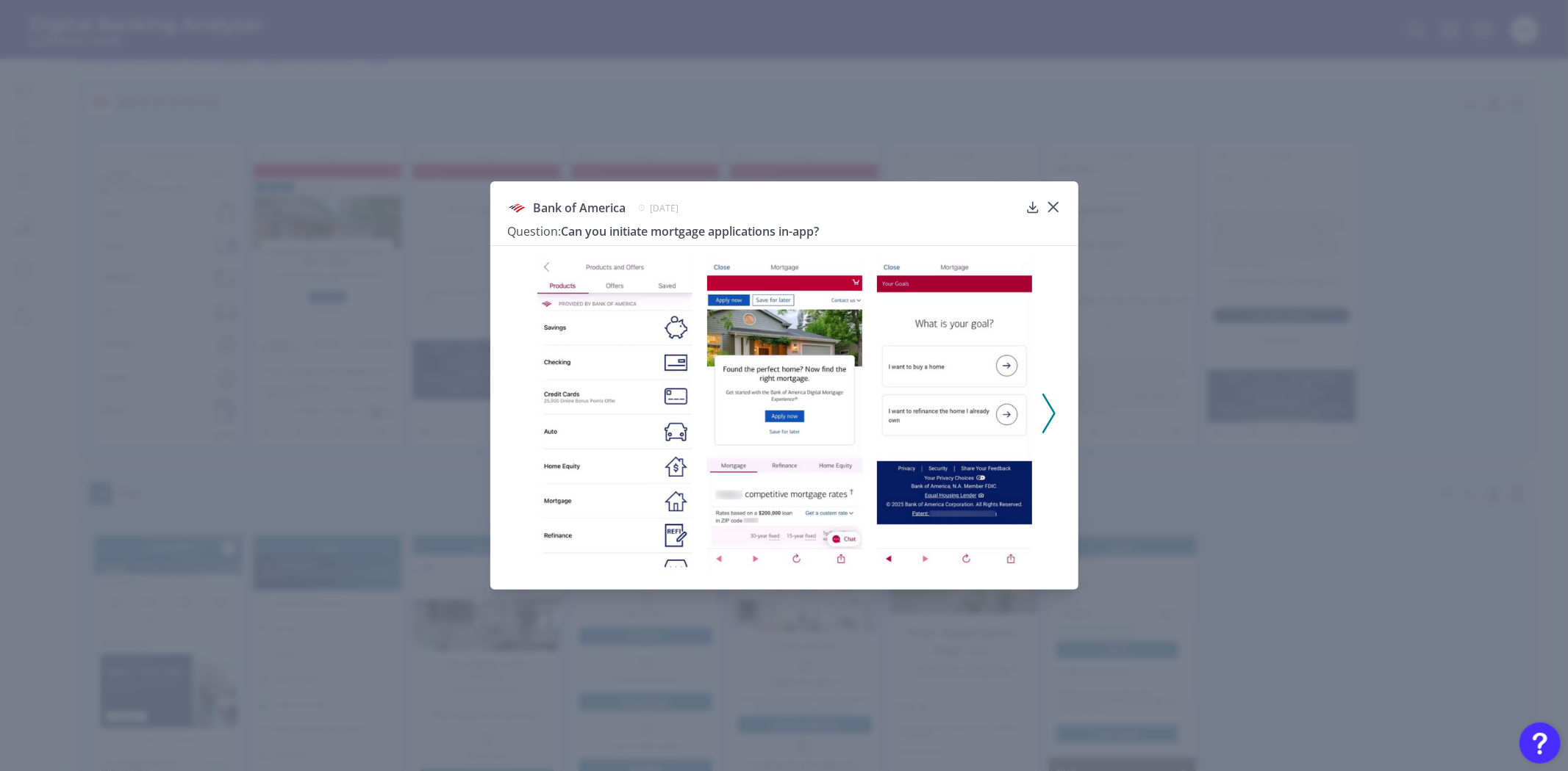
click at [266, 445] on div "Bank of America May 19, 2025 Question: Can you initiate mortgage applications i…" at bounding box center [784, 385] width 1568 height 771
click at [1053, 398] on icon at bounding box center [1049, 413] width 13 height 40
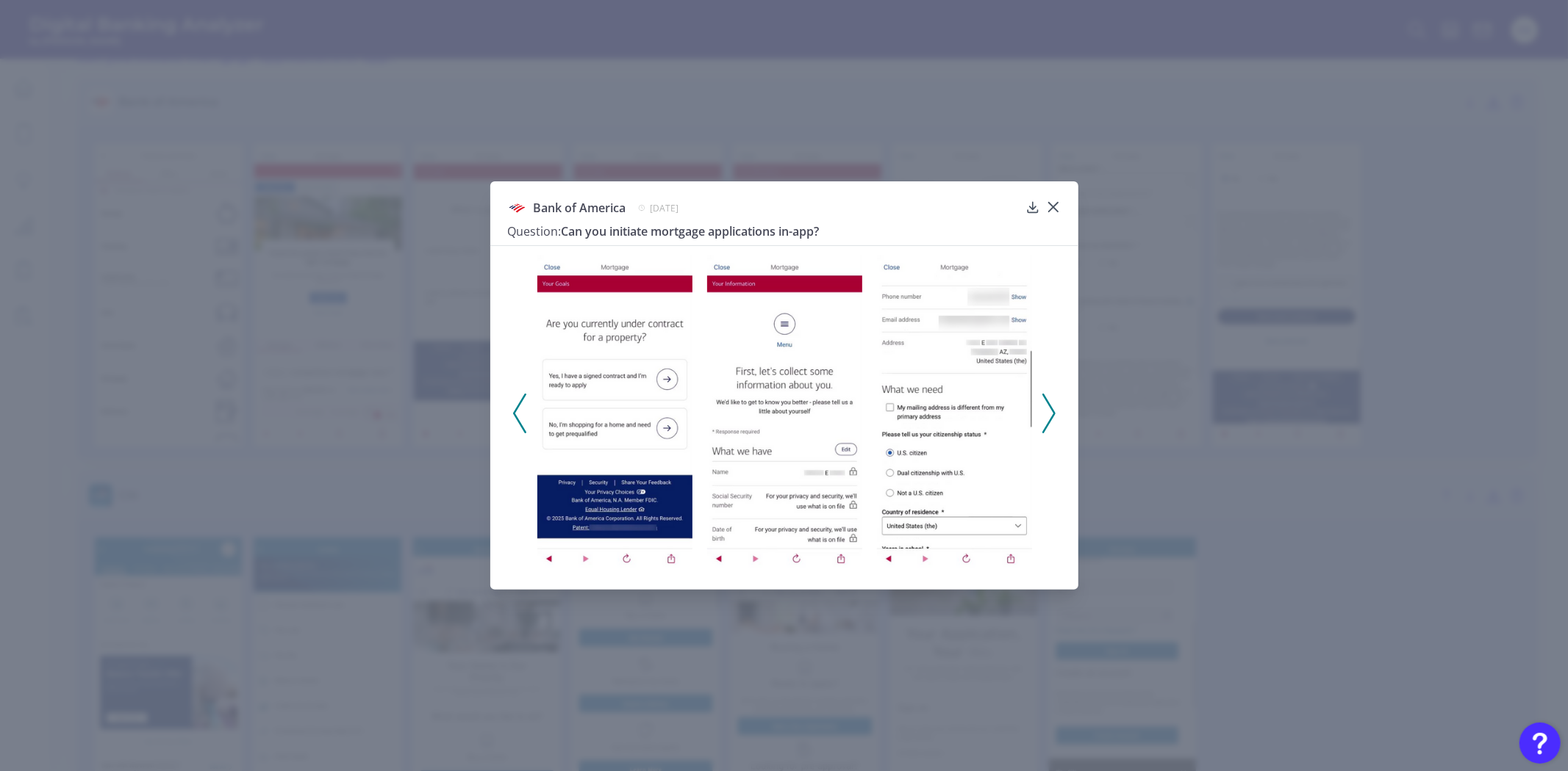
click at [1053, 423] on icon at bounding box center [1049, 413] width 13 height 40
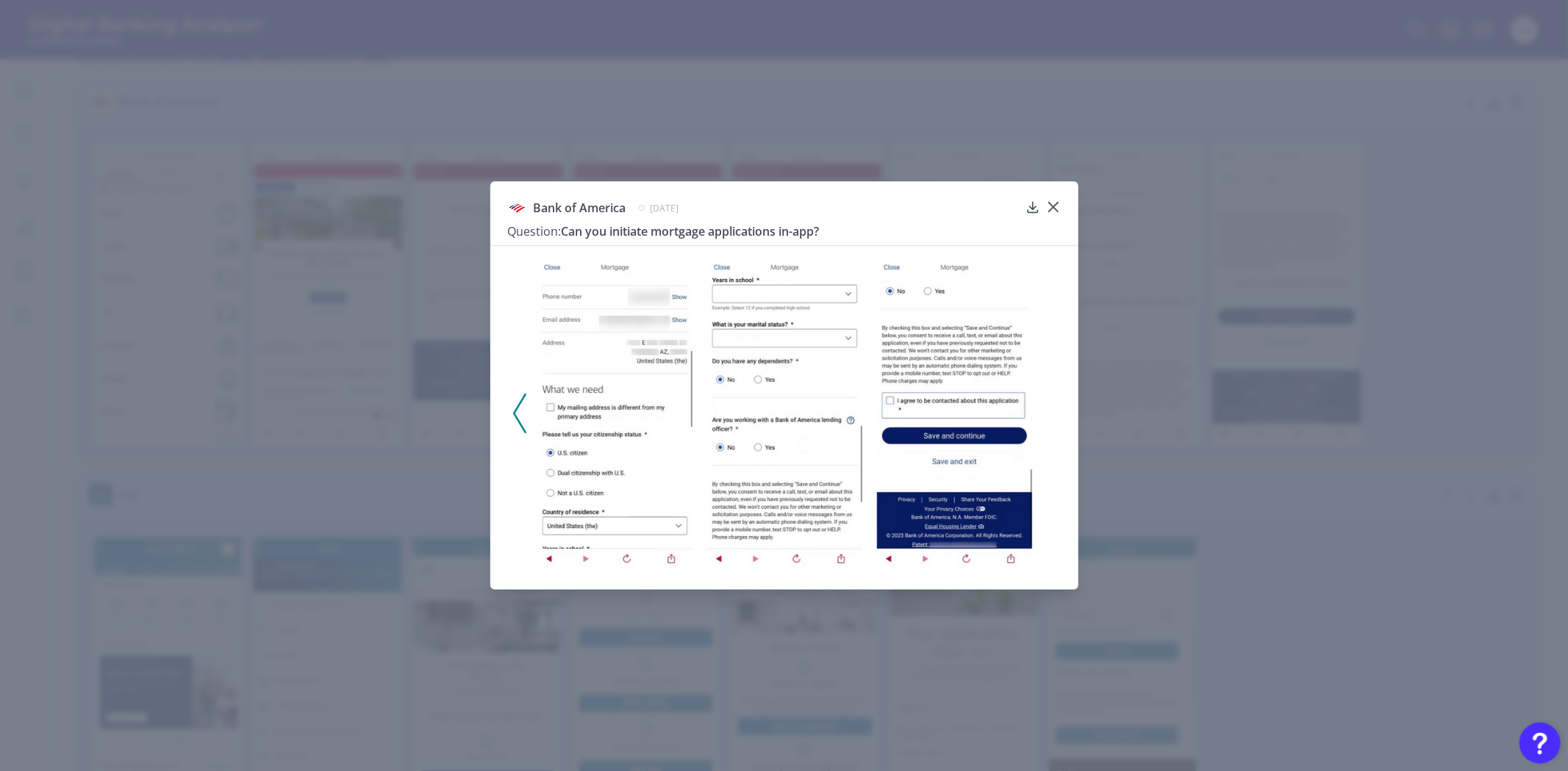
click at [335, 431] on div "Bank of America May 19, 2025 Question: Can you initiate mortgage applications i…" at bounding box center [784, 385] width 1568 height 771
click at [1060, 208] on div "Bank of America May 19, 2025 Question: Can you initiate mortgage applications i…" at bounding box center [784, 386] width 588 height 409
click at [1056, 207] on icon at bounding box center [1053, 207] width 15 height 15
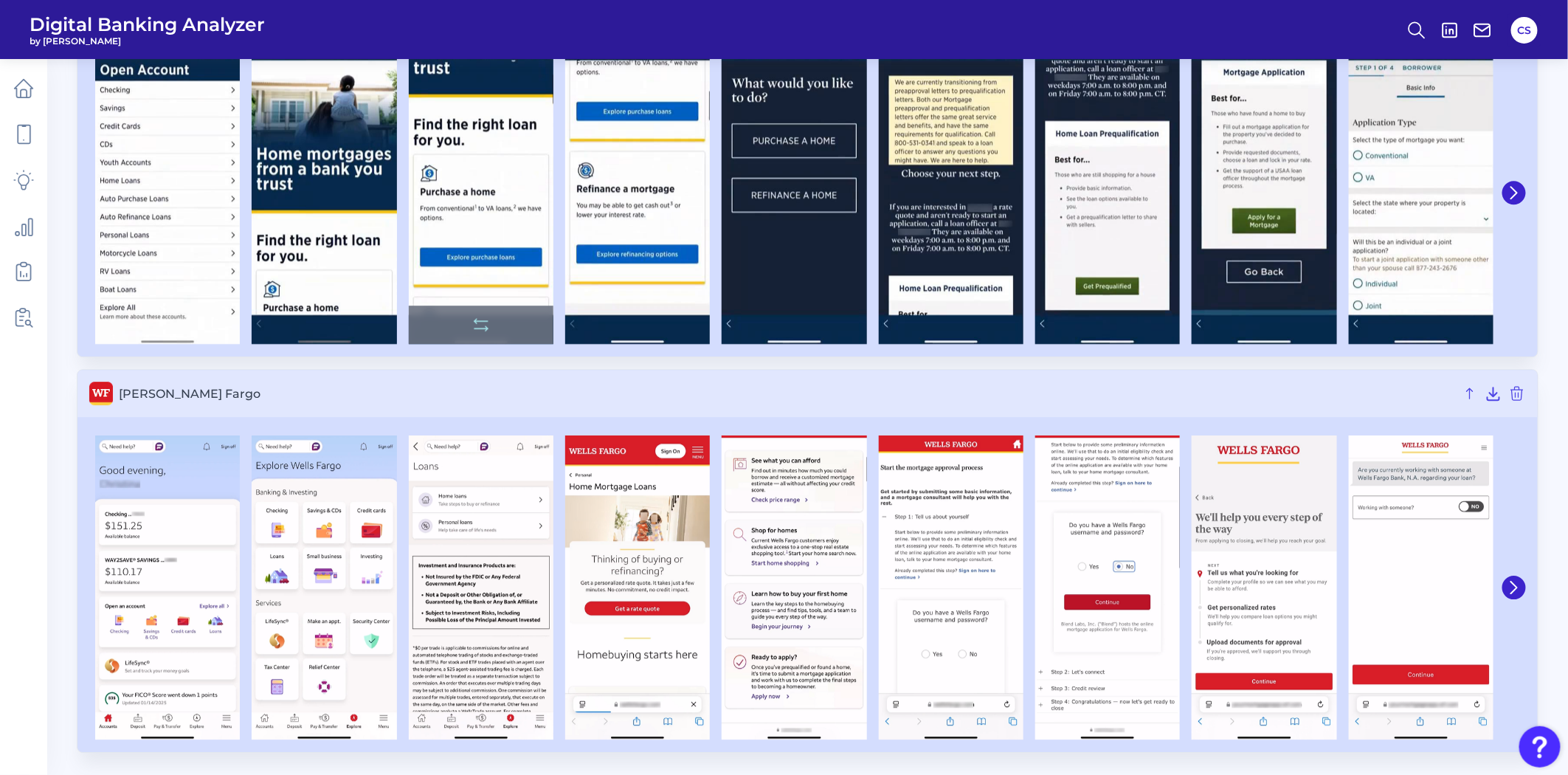
scroll to position [4759, 0]
